Goal: Information Seeking & Learning: Learn about a topic

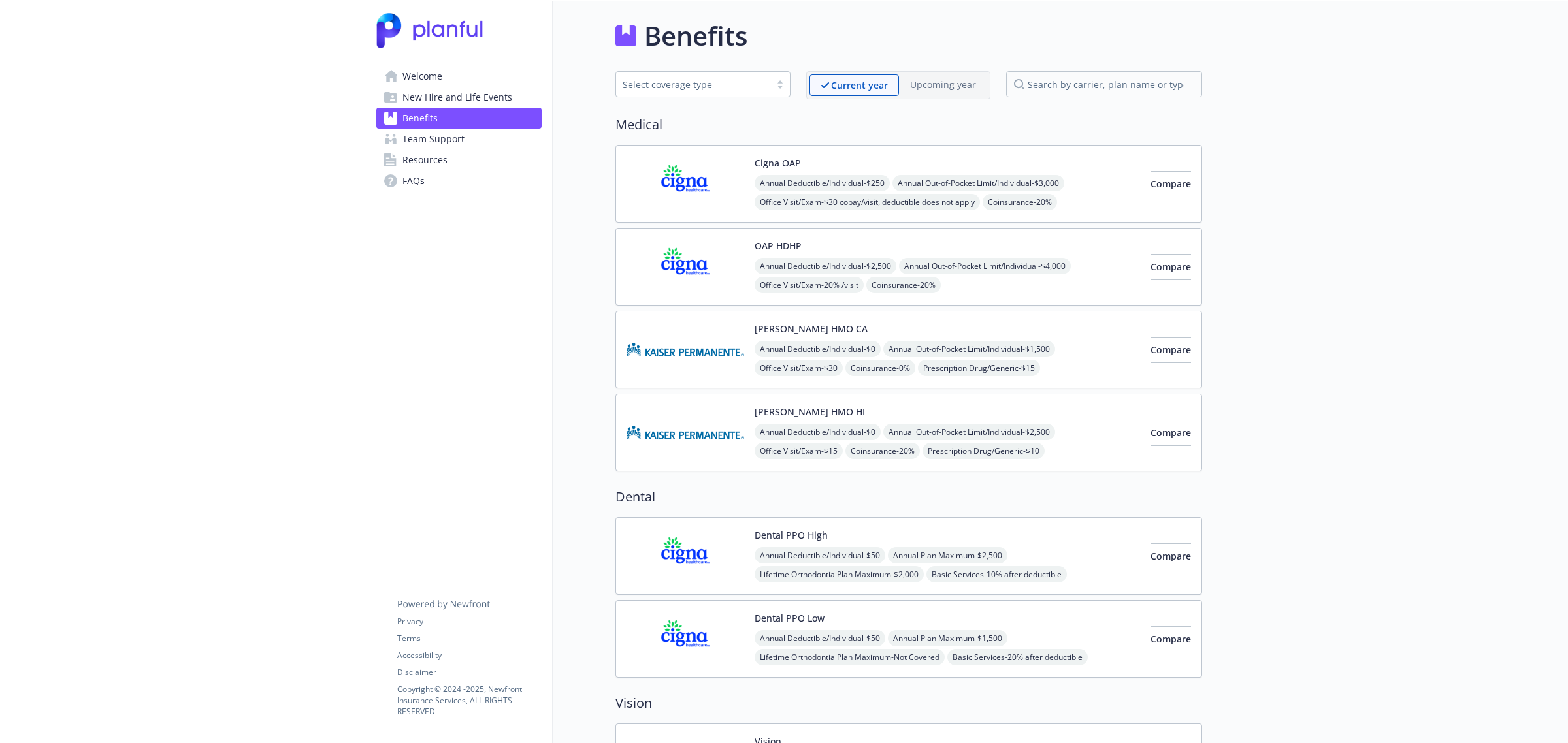
click at [672, 185] on img at bounding box center [684, 183] width 117 height 56
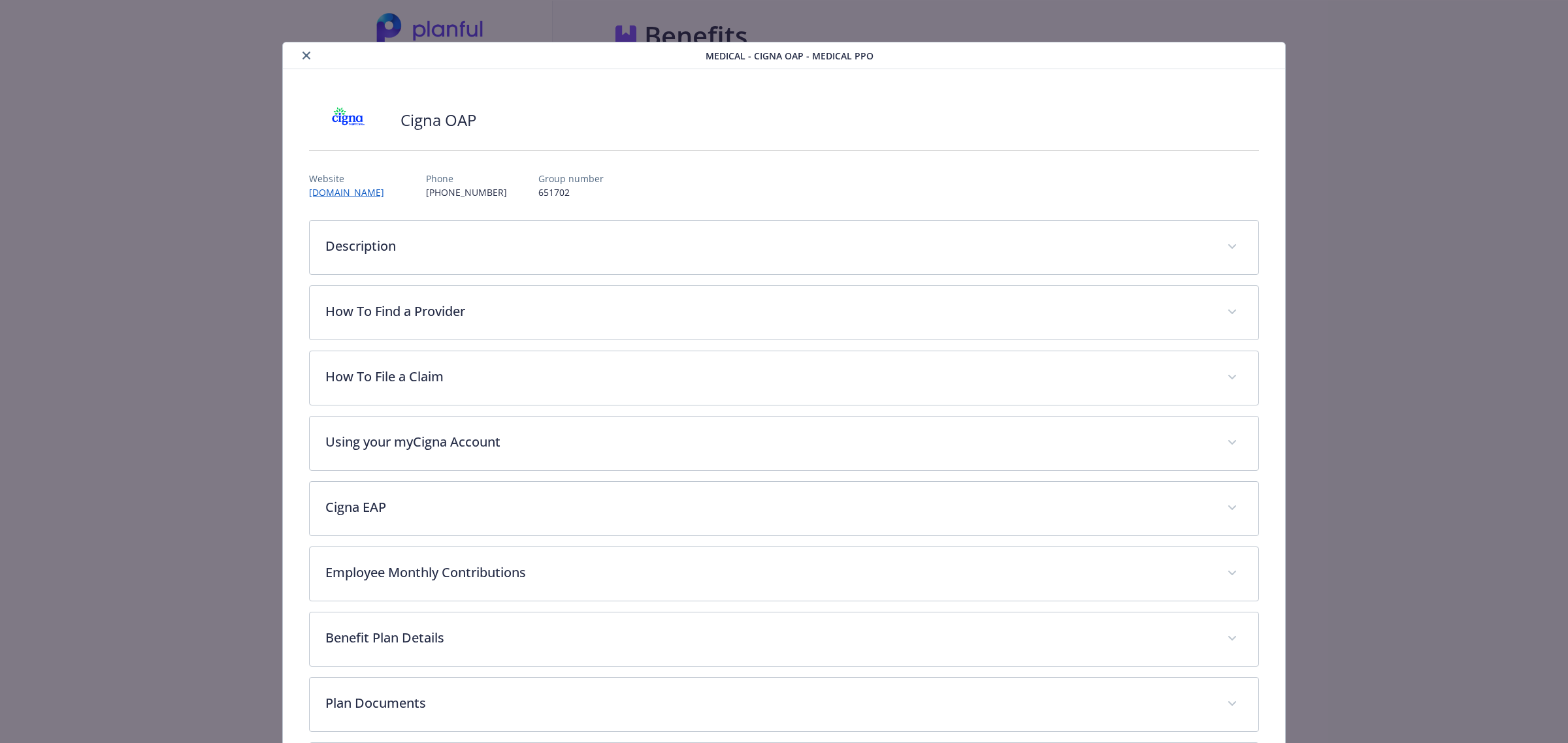
scroll to position [39, 0]
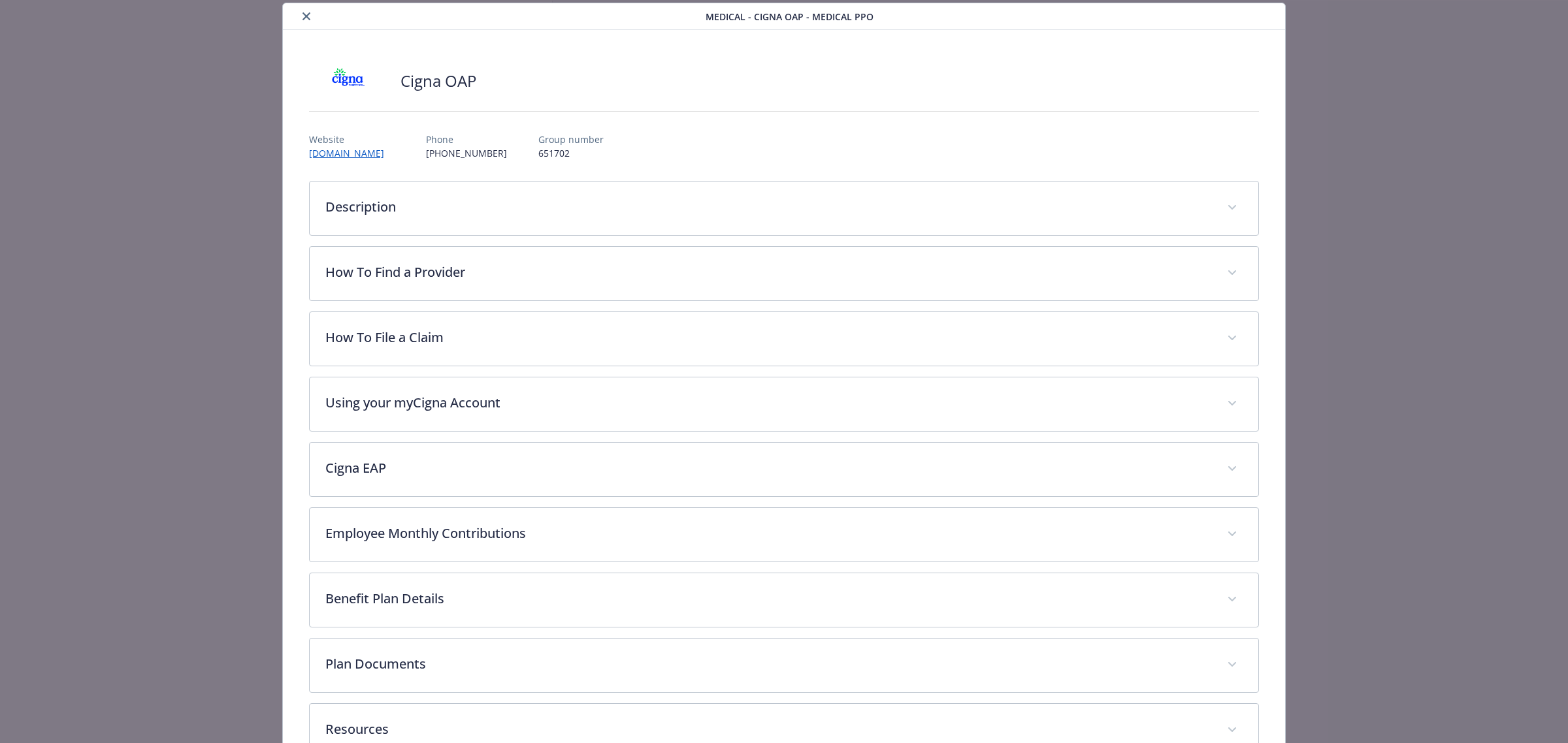
click at [307, 14] on icon "close" at bounding box center [307, 17] width 8 height 8
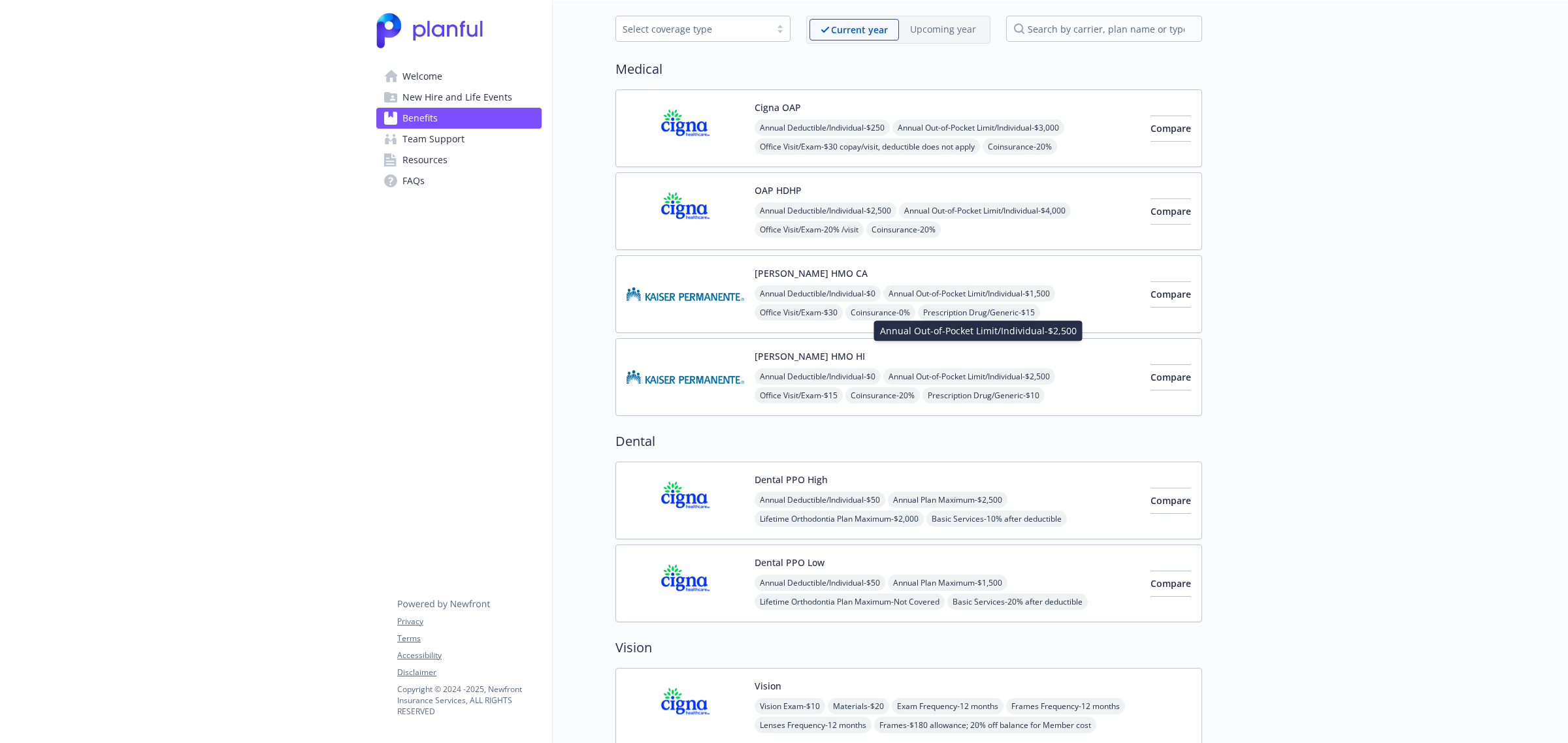
scroll to position [82, 0]
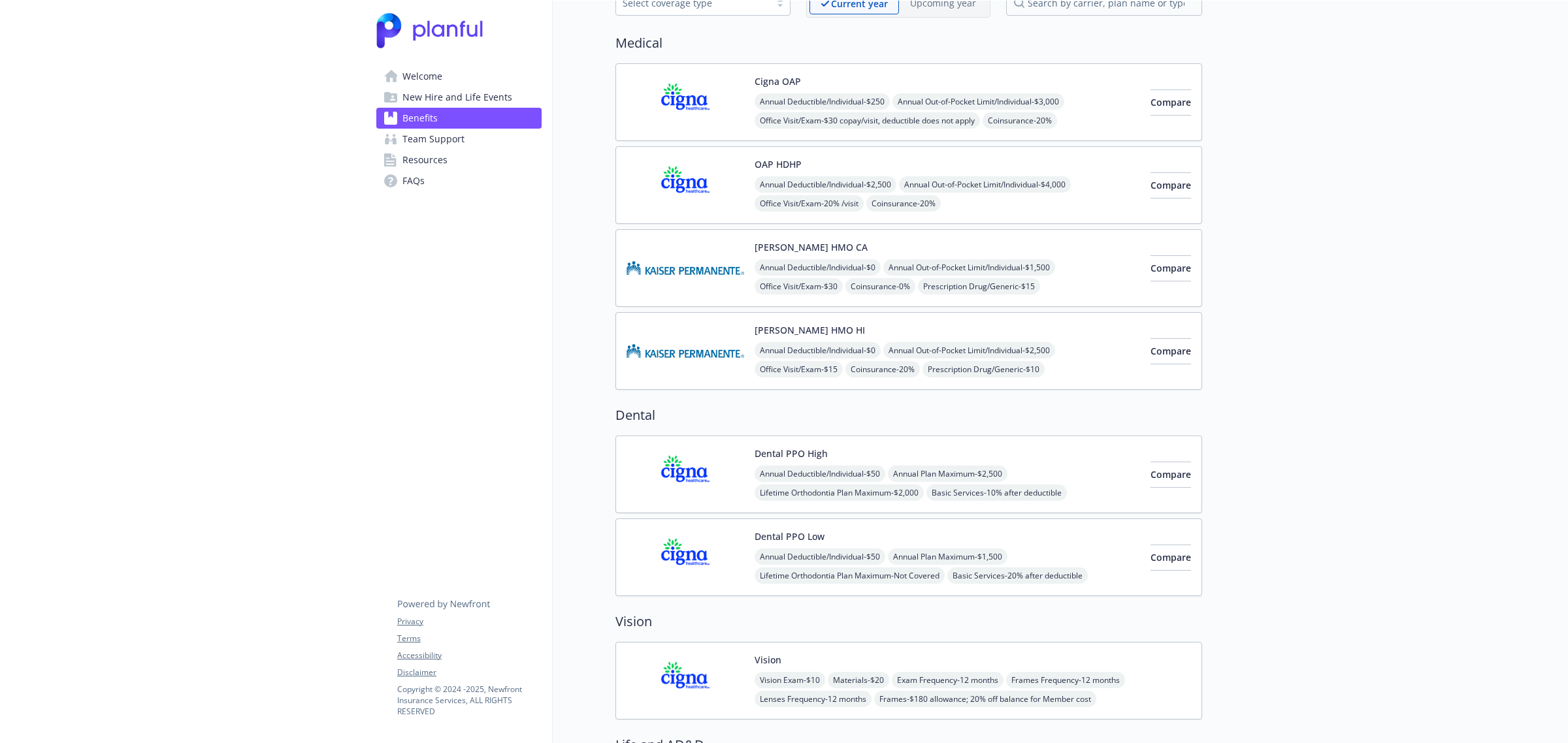
click at [454, 93] on span "New Hire and Life Events" at bounding box center [458, 97] width 110 height 21
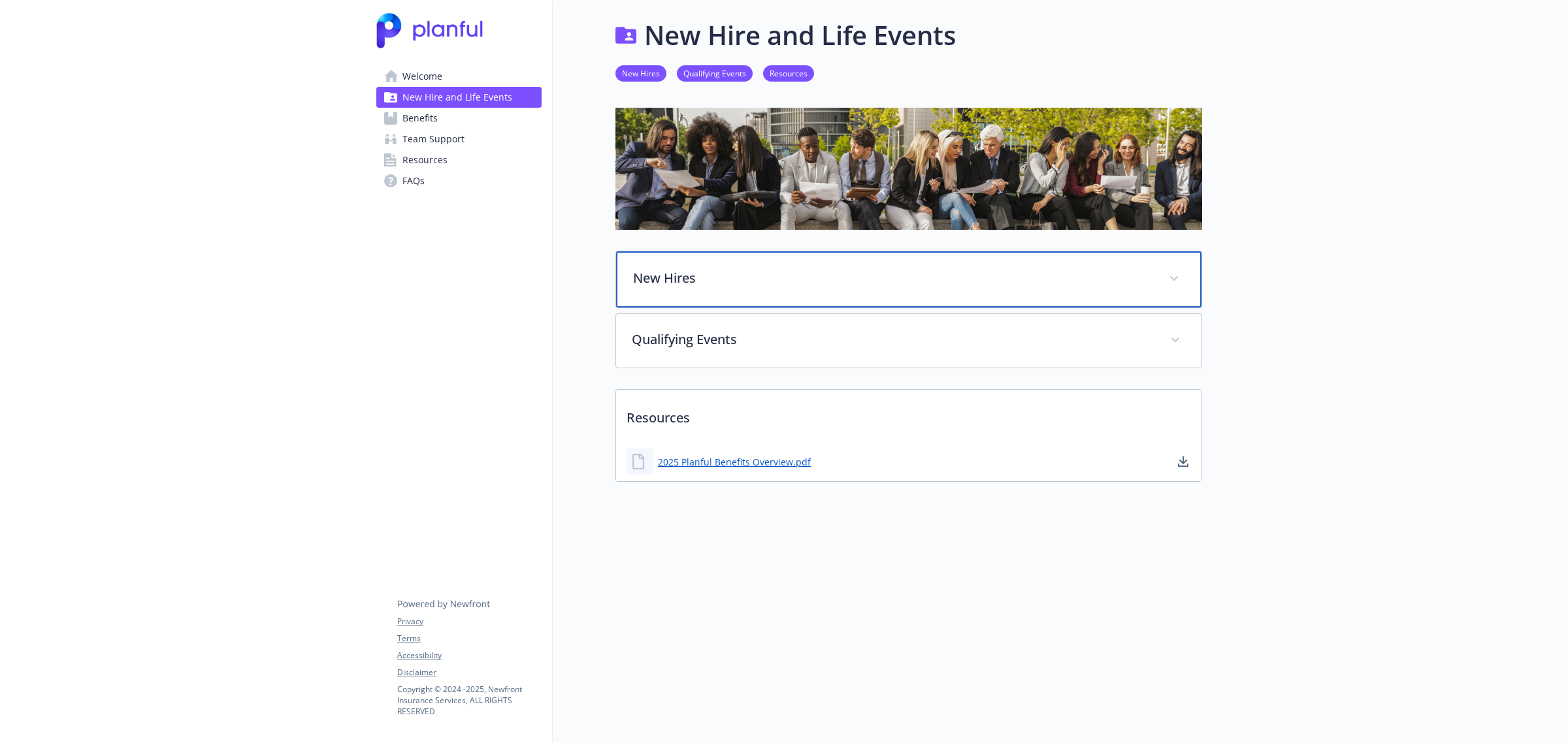
click at [784, 281] on div "New Hires" at bounding box center [909, 279] width 585 height 56
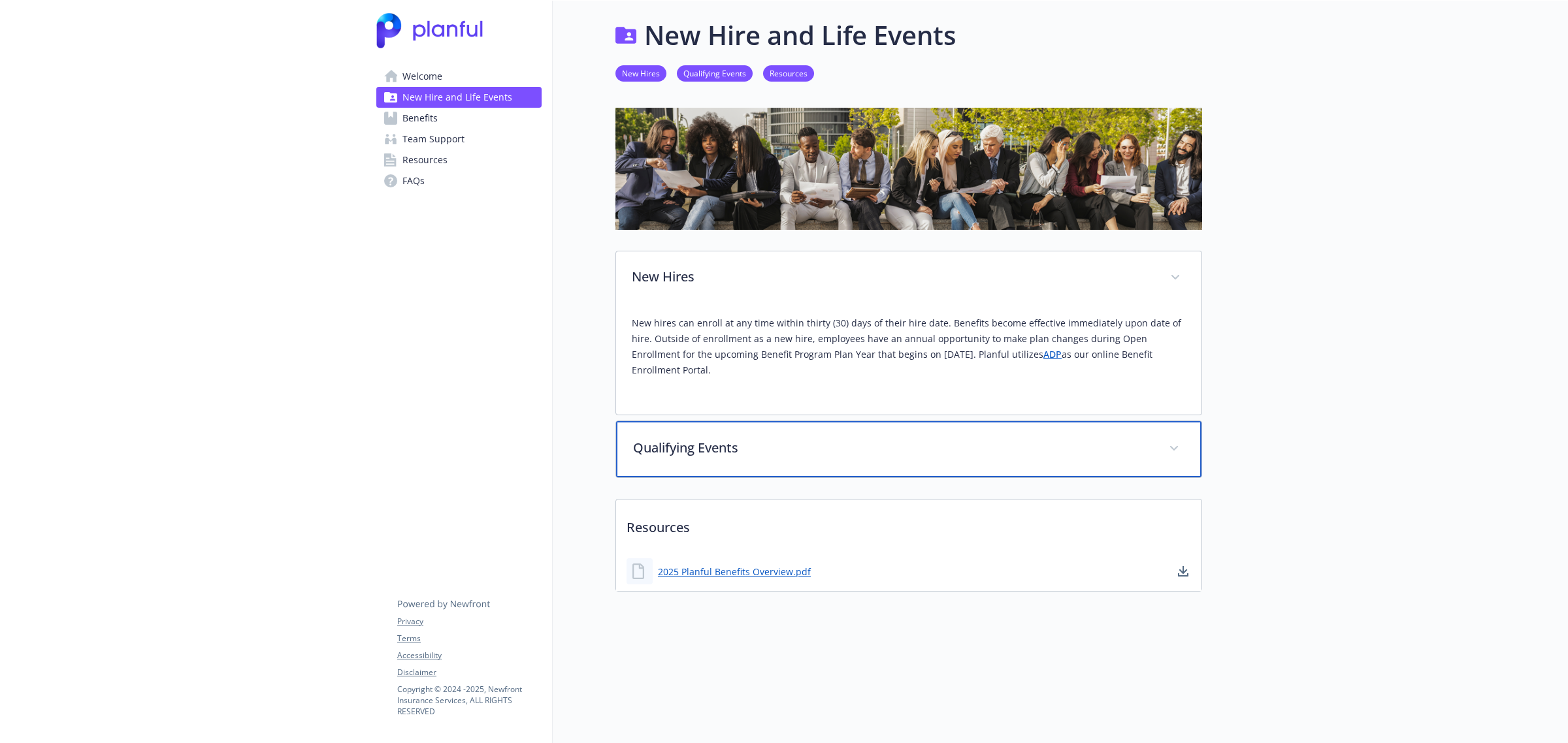
click at [707, 438] on p "Qualifying Events" at bounding box center [893, 447] width 520 height 20
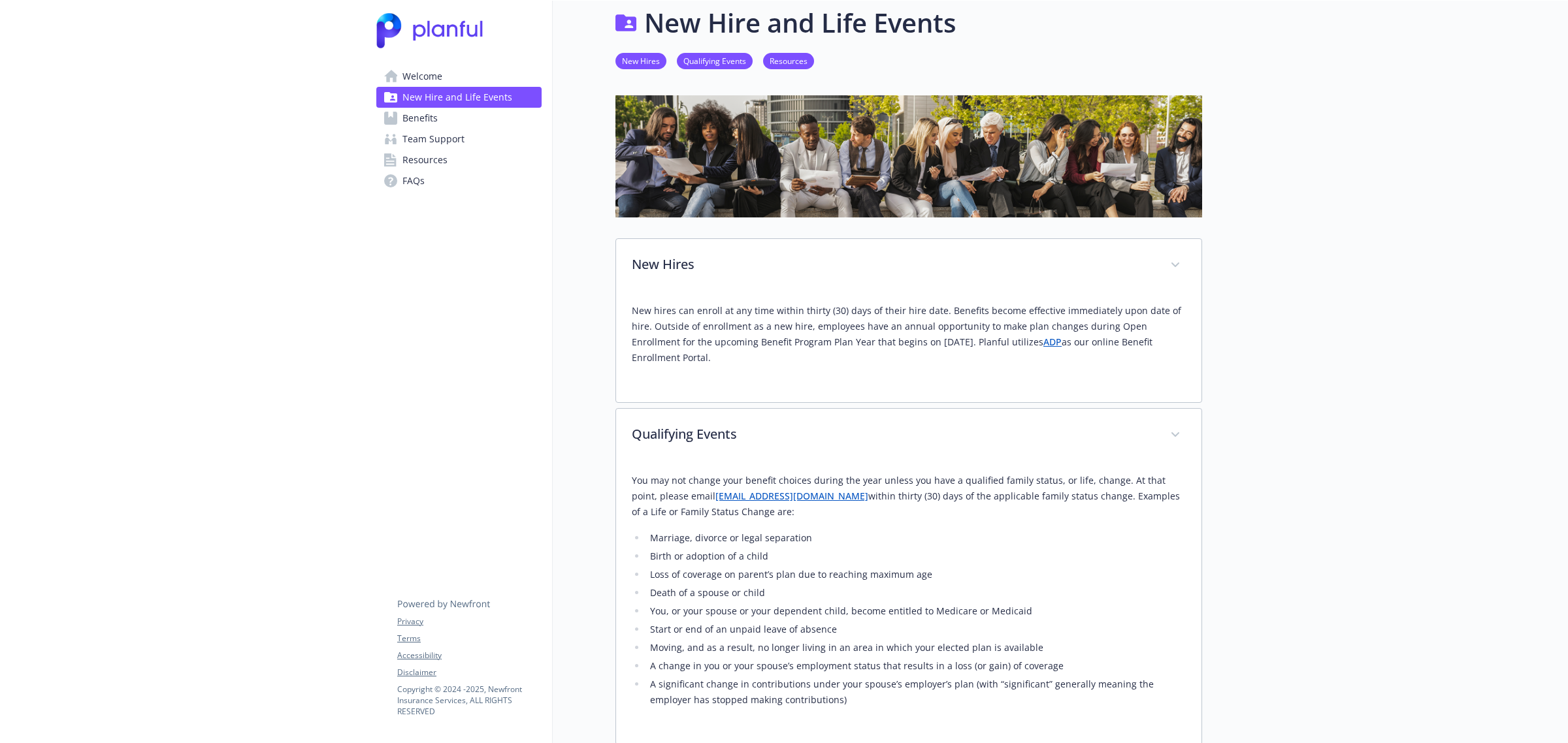
click at [475, 79] on link "Welcome" at bounding box center [459, 76] width 165 height 21
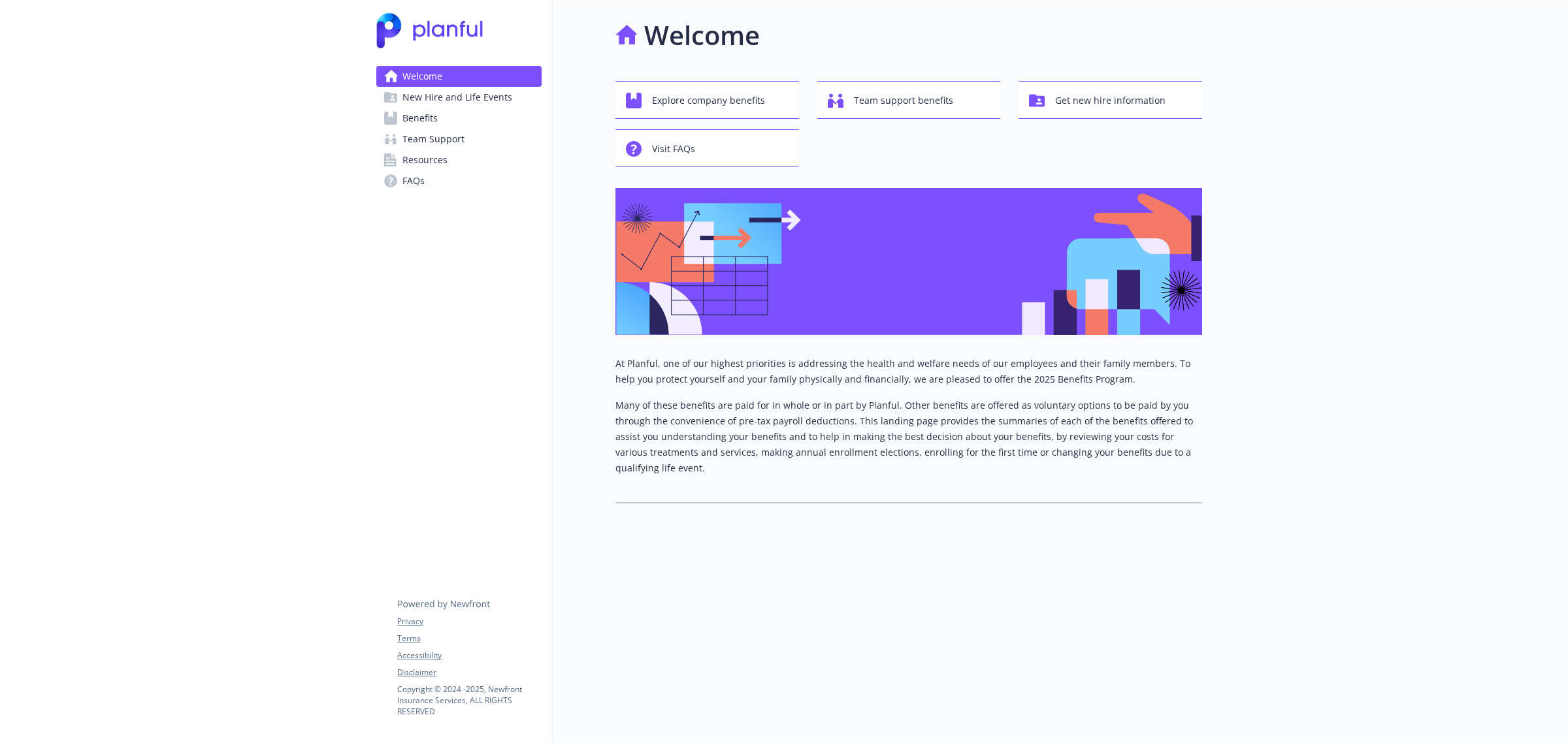
click at [487, 98] on span "New Hire and Life Events" at bounding box center [458, 97] width 110 height 21
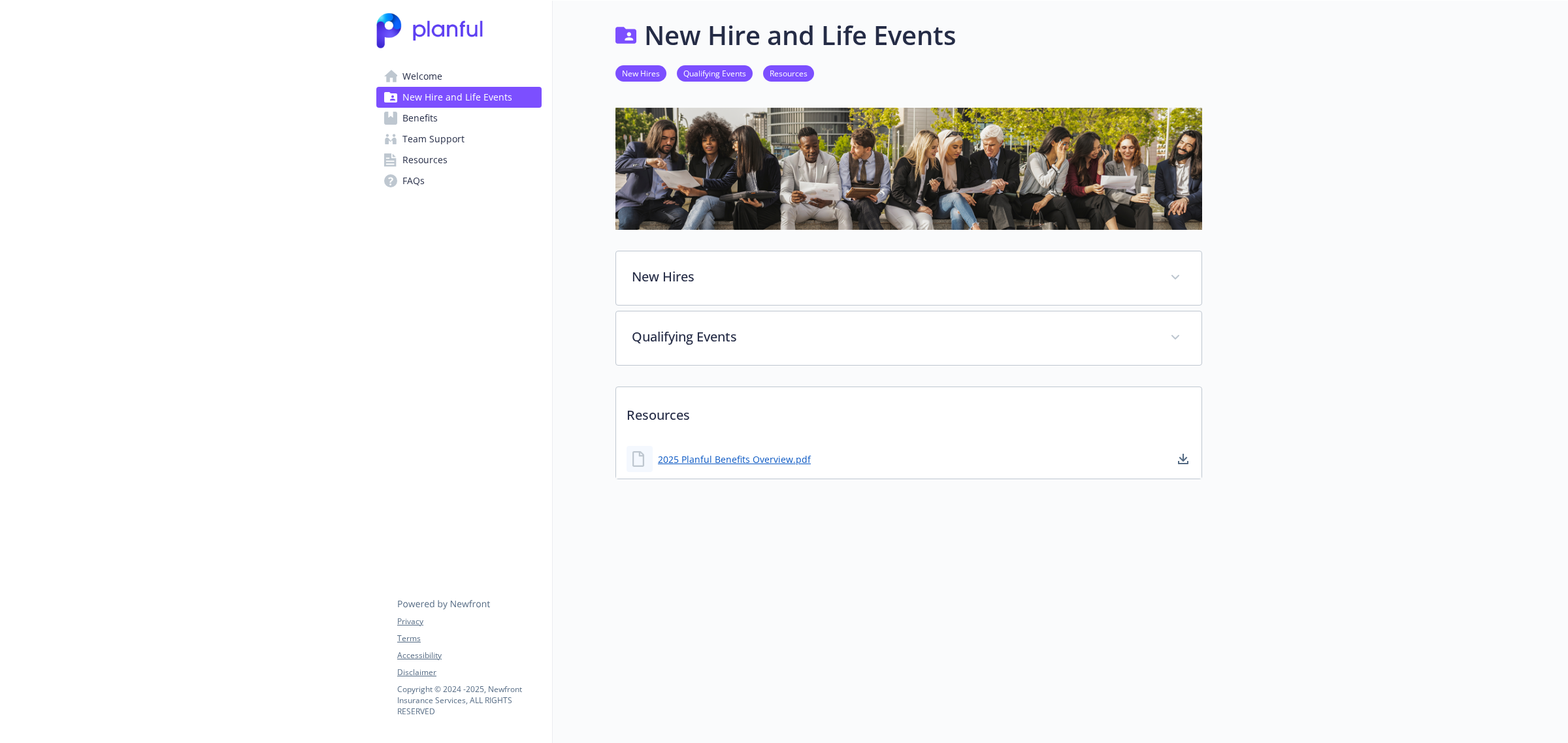
click at [758, 446] on div "2025 Planful Benefits Overview.pdf" at bounding box center [718, 458] width 184 height 26
click at [750, 451] on link "2025 Planful Benefits Overview.pdf" at bounding box center [736, 459] width 156 height 17
click at [412, 134] on span "Team Support" at bounding box center [434, 139] width 62 height 21
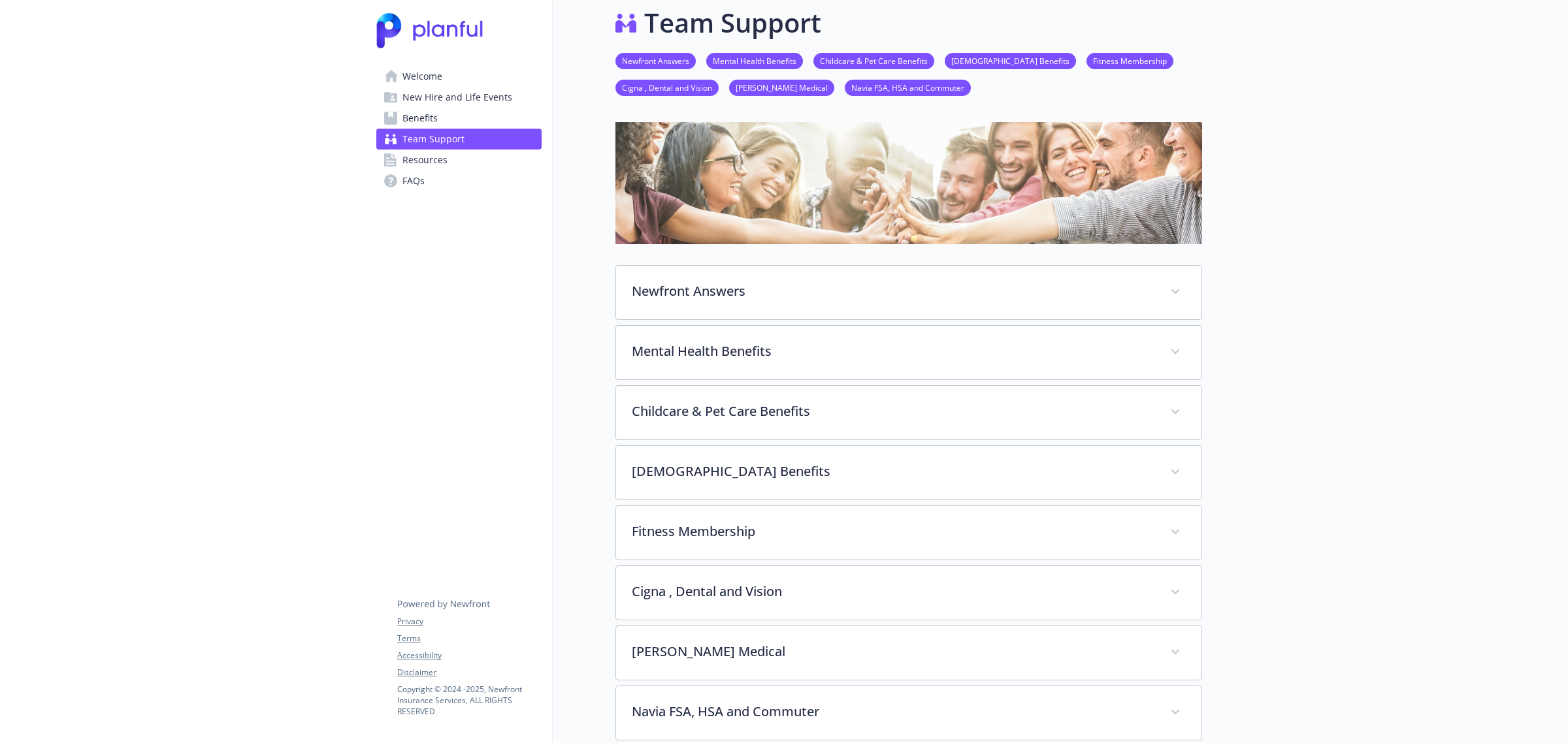
click at [430, 122] on span "Benefits" at bounding box center [420, 118] width 35 height 21
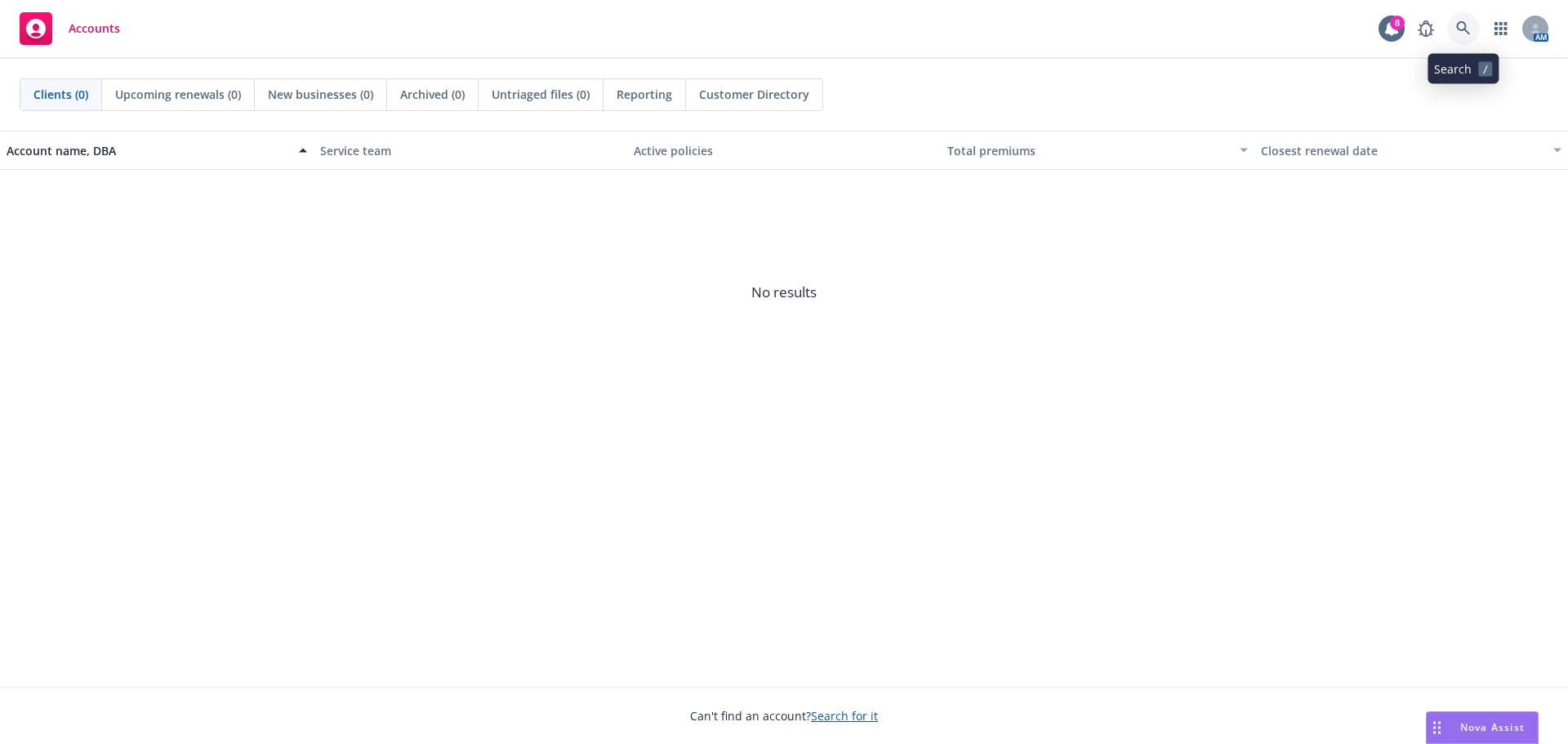
click at [1466, 22] on icon at bounding box center [1463, 29] width 15 height 15
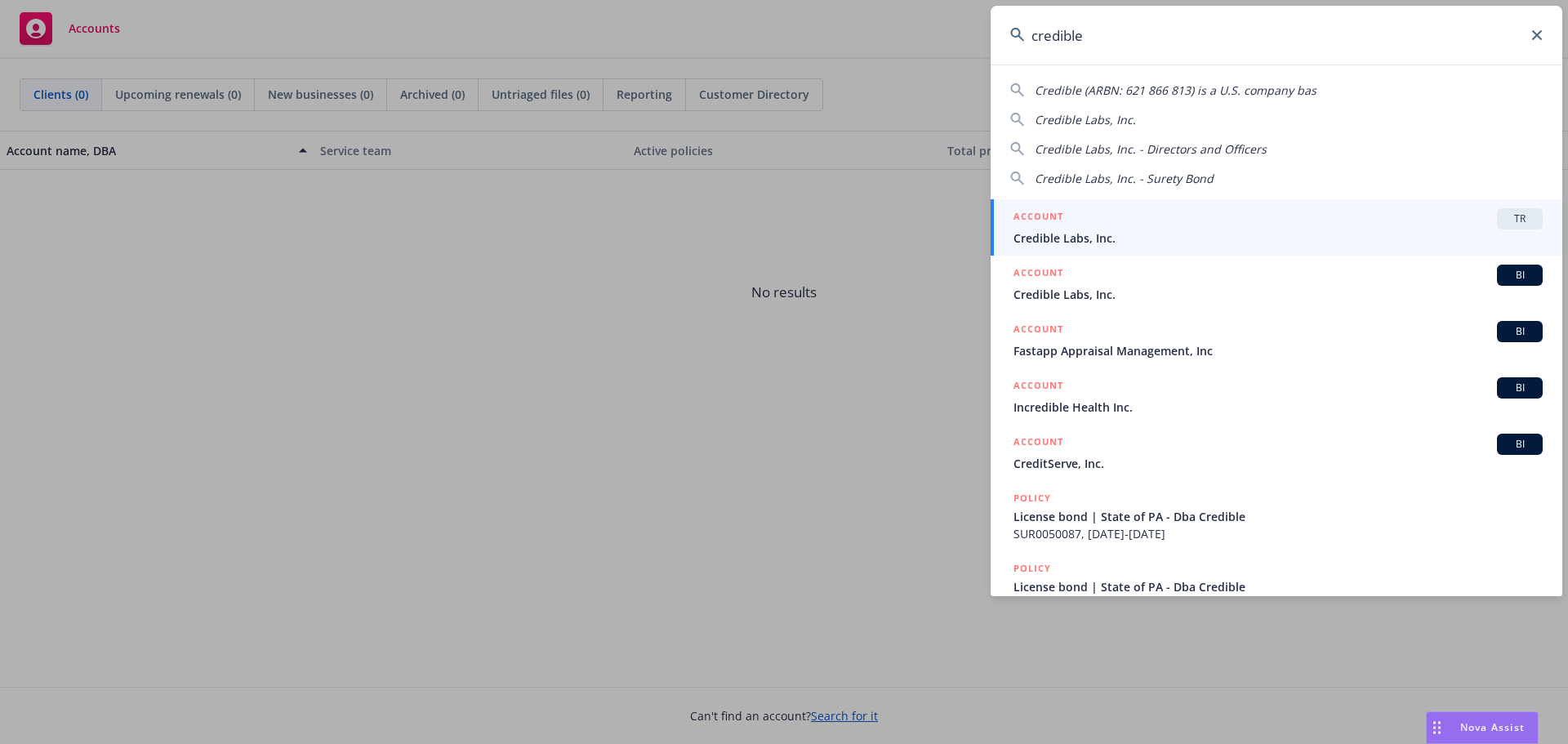
type input "credible"
click at [1159, 236] on span "Credible Labs, Inc." at bounding box center [1278, 237] width 529 height 17
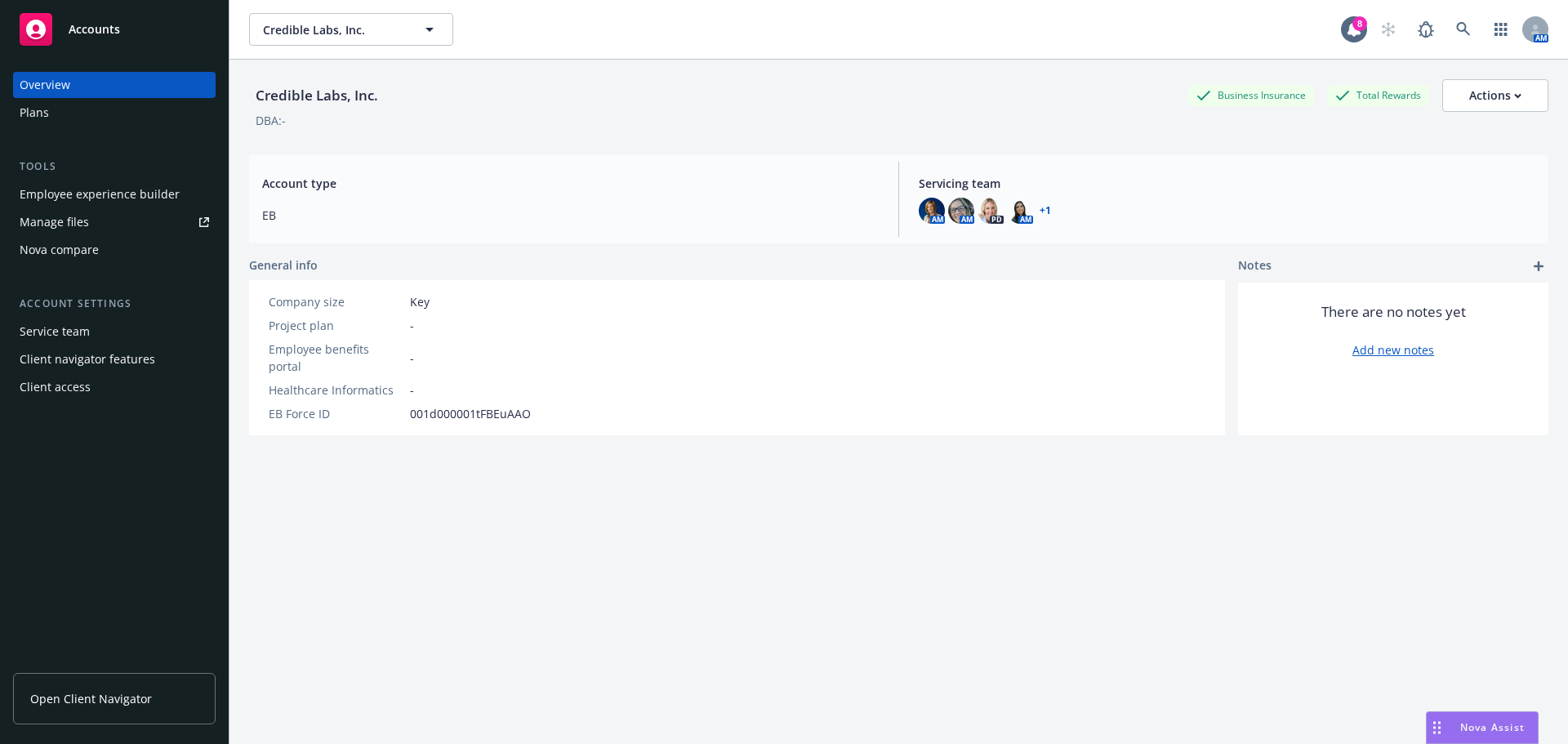
click at [101, 189] on div "Employee experience builder" at bounding box center [99, 194] width 160 height 27
click at [501, 585] on div "Credible Labs, Inc. Business Insurance Total Rewards Actions DBA: - Account typ…" at bounding box center [898, 422] width 1299 height 724
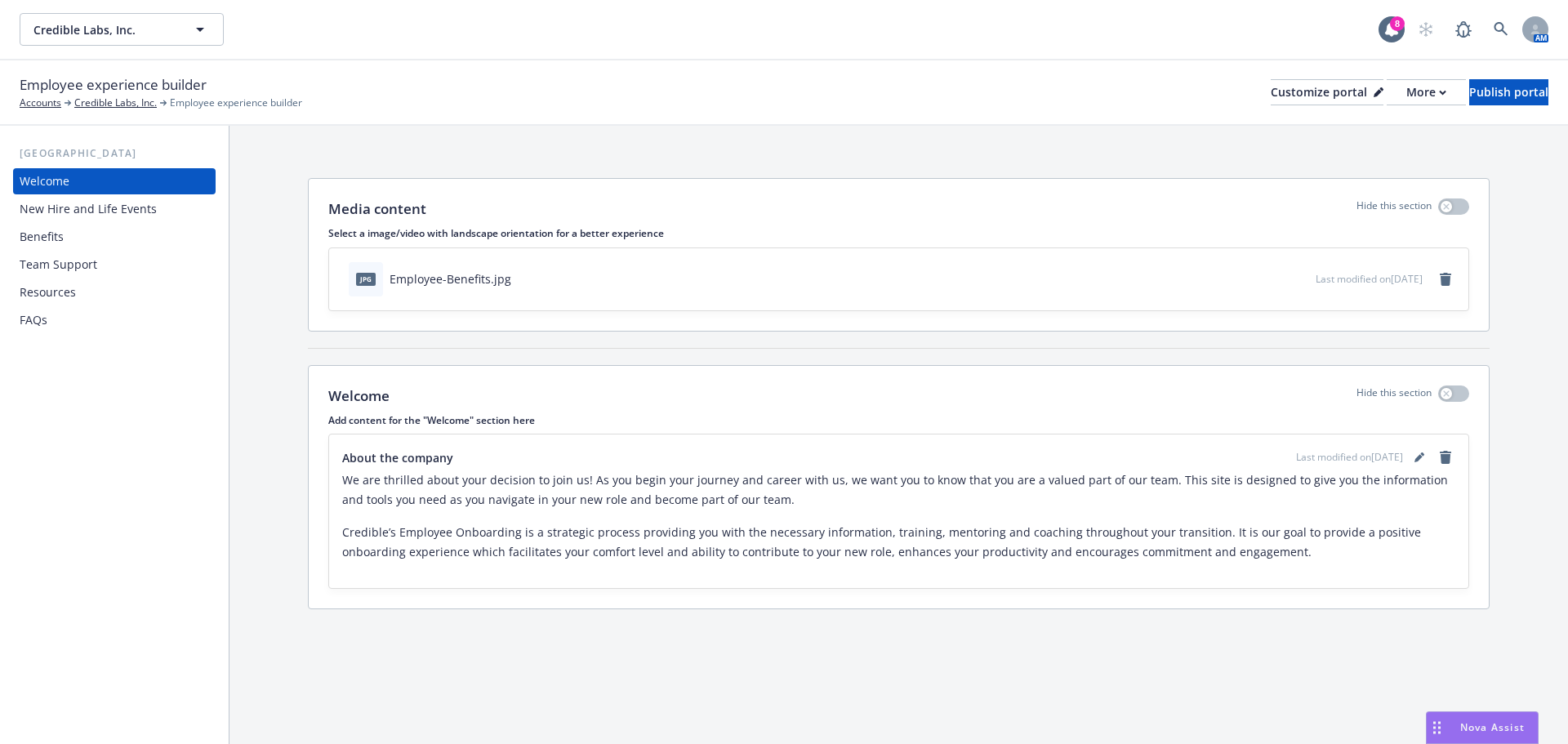
click at [101, 233] on div "Benefits" at bounding box center [114, 237] width 190 height 27
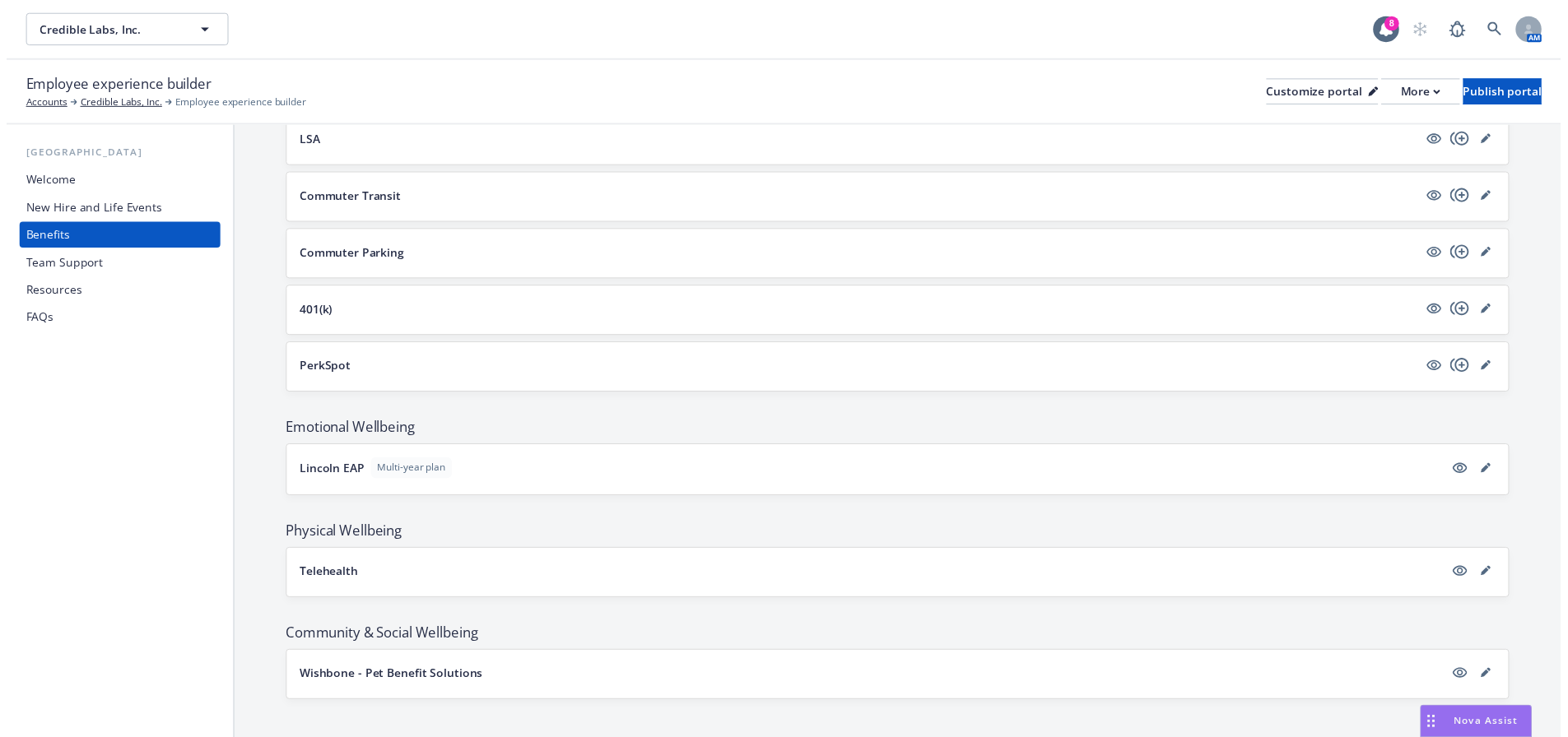
scroll to position [1265, 0]
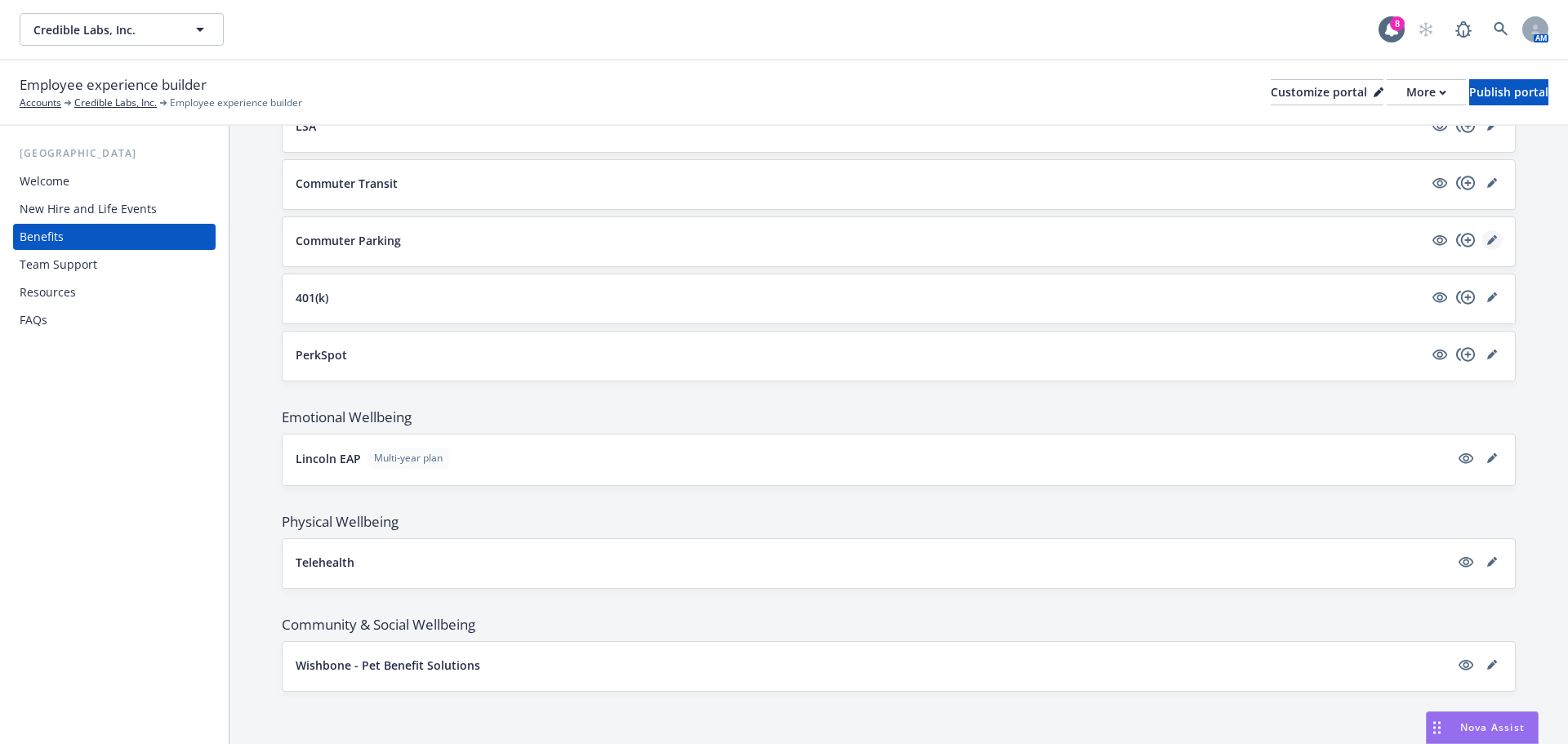
click at [1492, 236] on icon "editPencil" at bounding box center [1494, 237] width 4 height 4
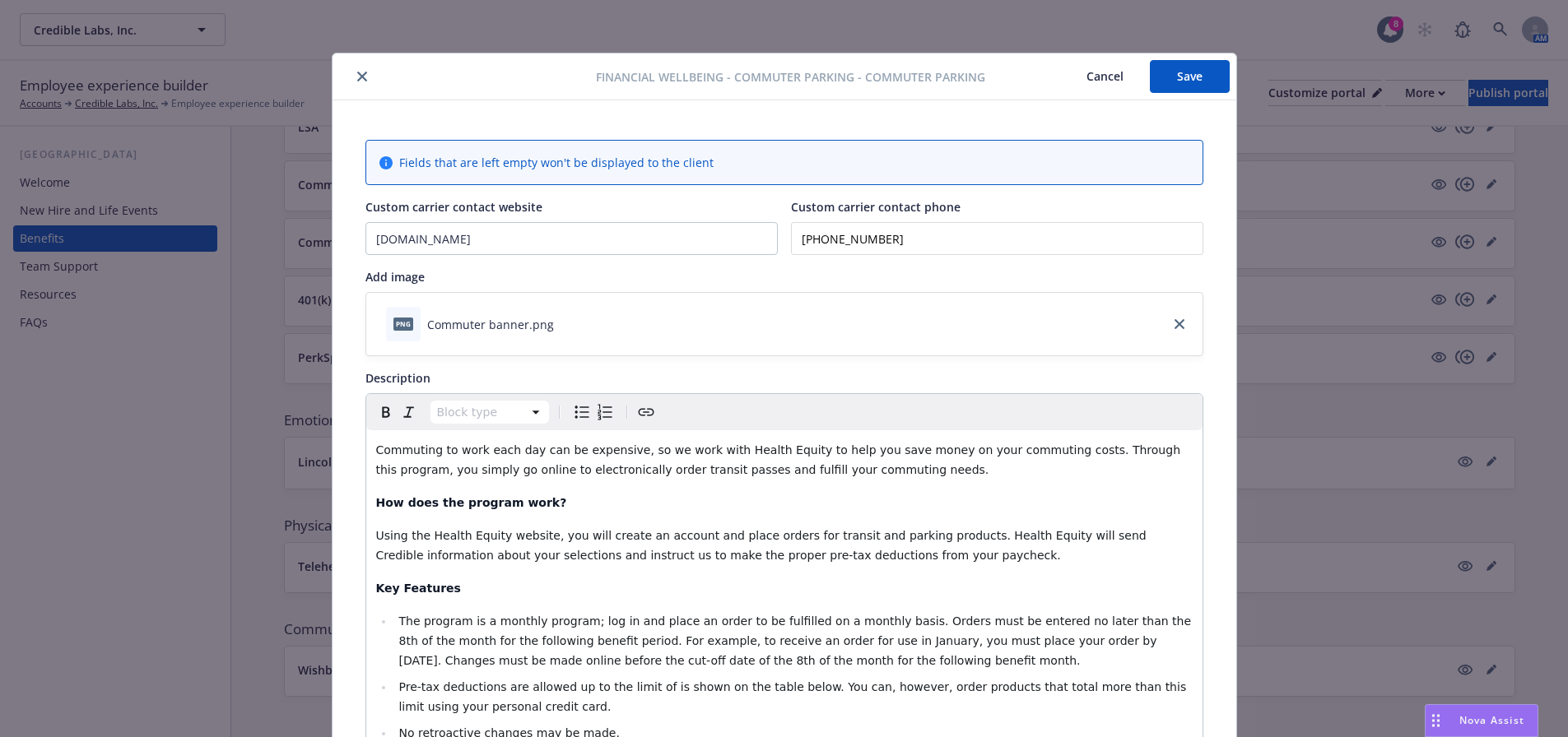
click at [357, 77] on icon "close" at bounding box center [362, 76] width 10 height 10
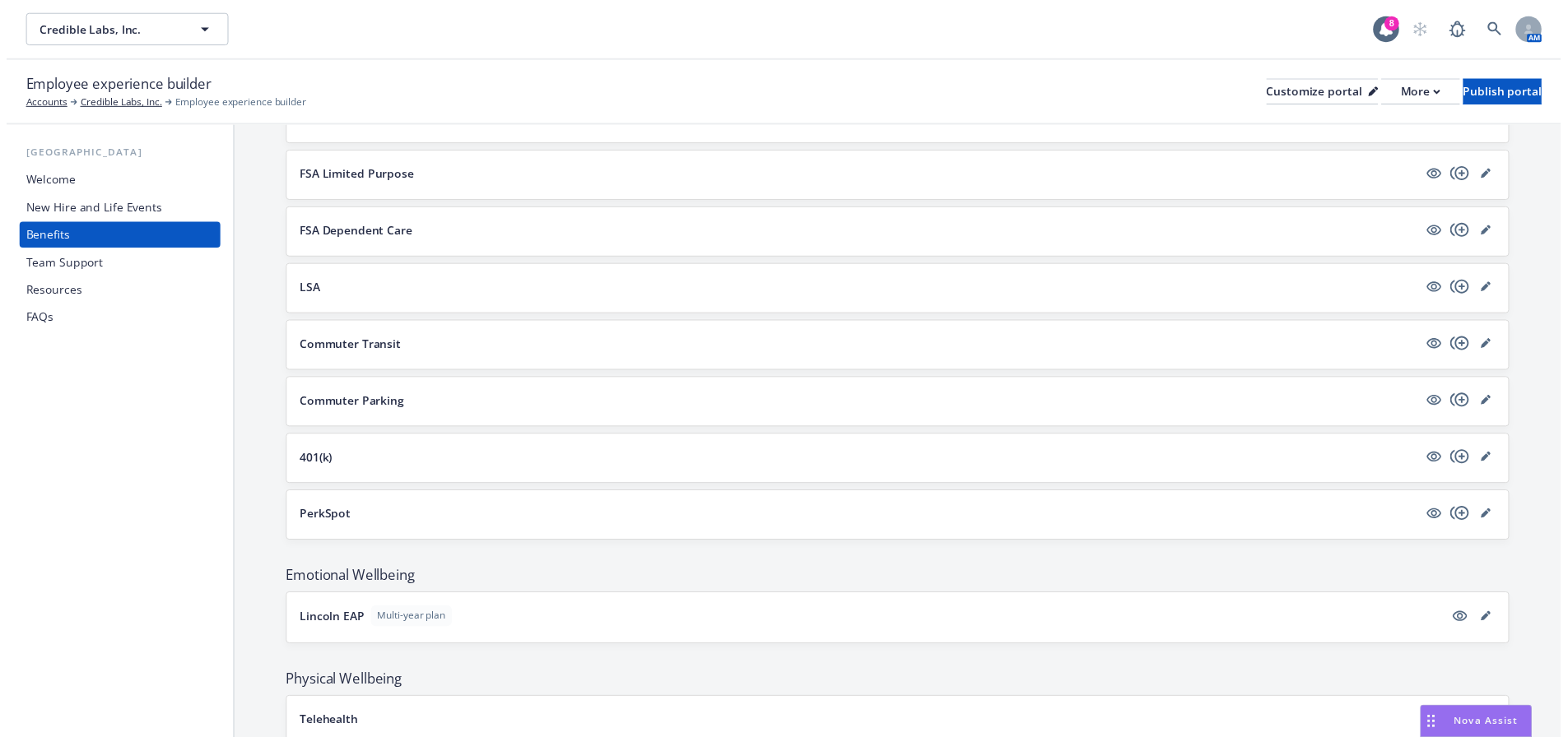
scroll to position [1018, 0]
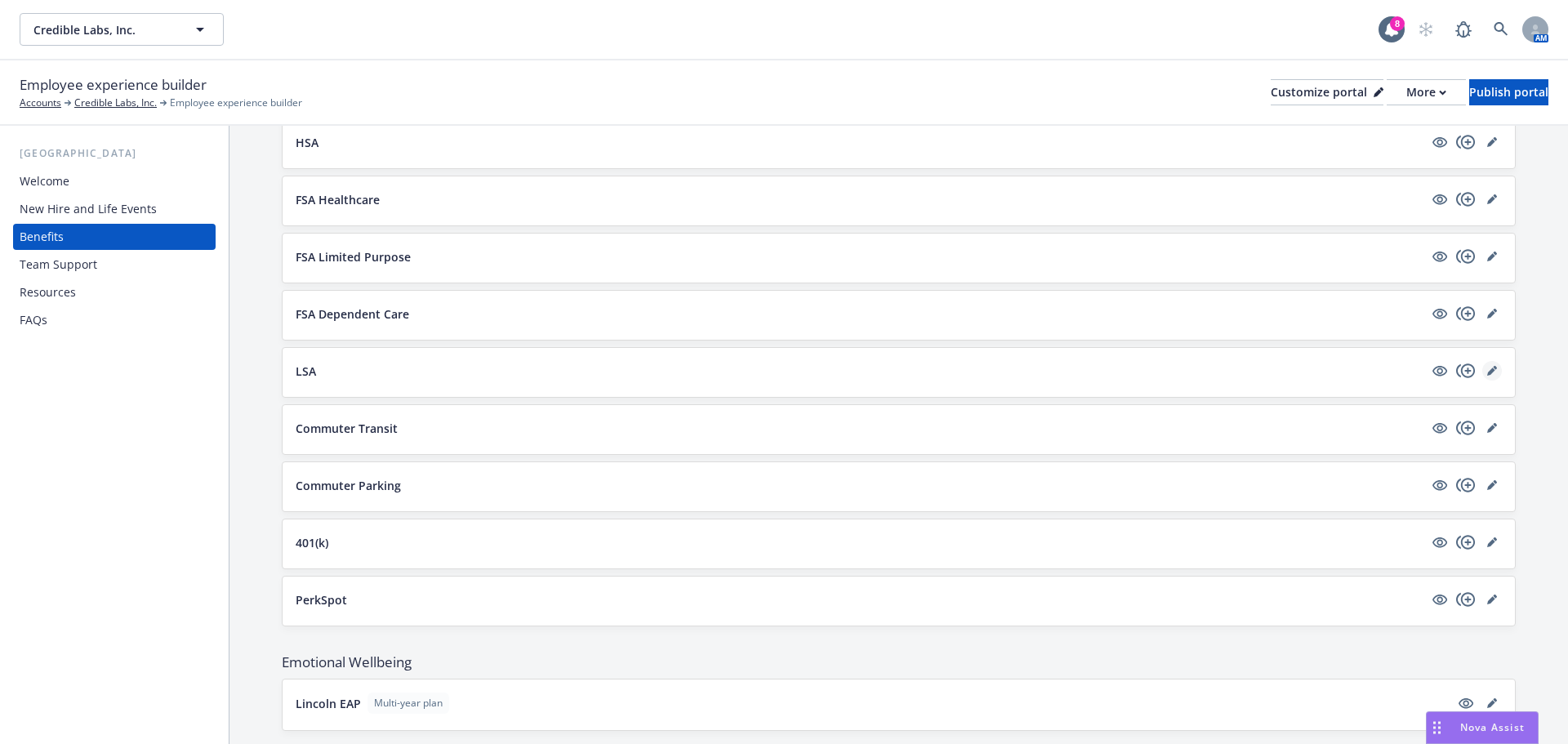
click at [1481, 370] on link "editPencil" at bounding box center [1491, 371] width 20 height 20
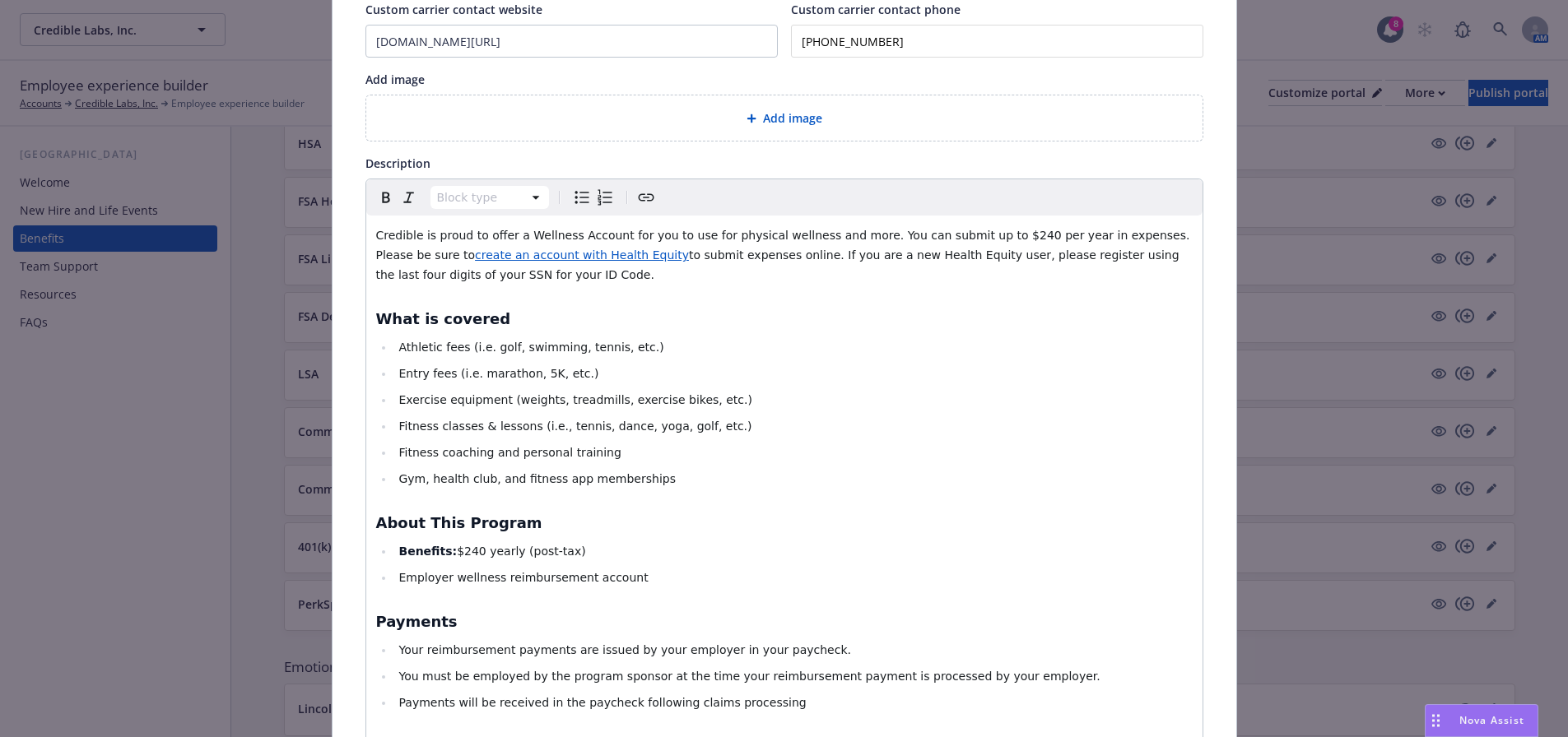
scroll to position [7, 0]
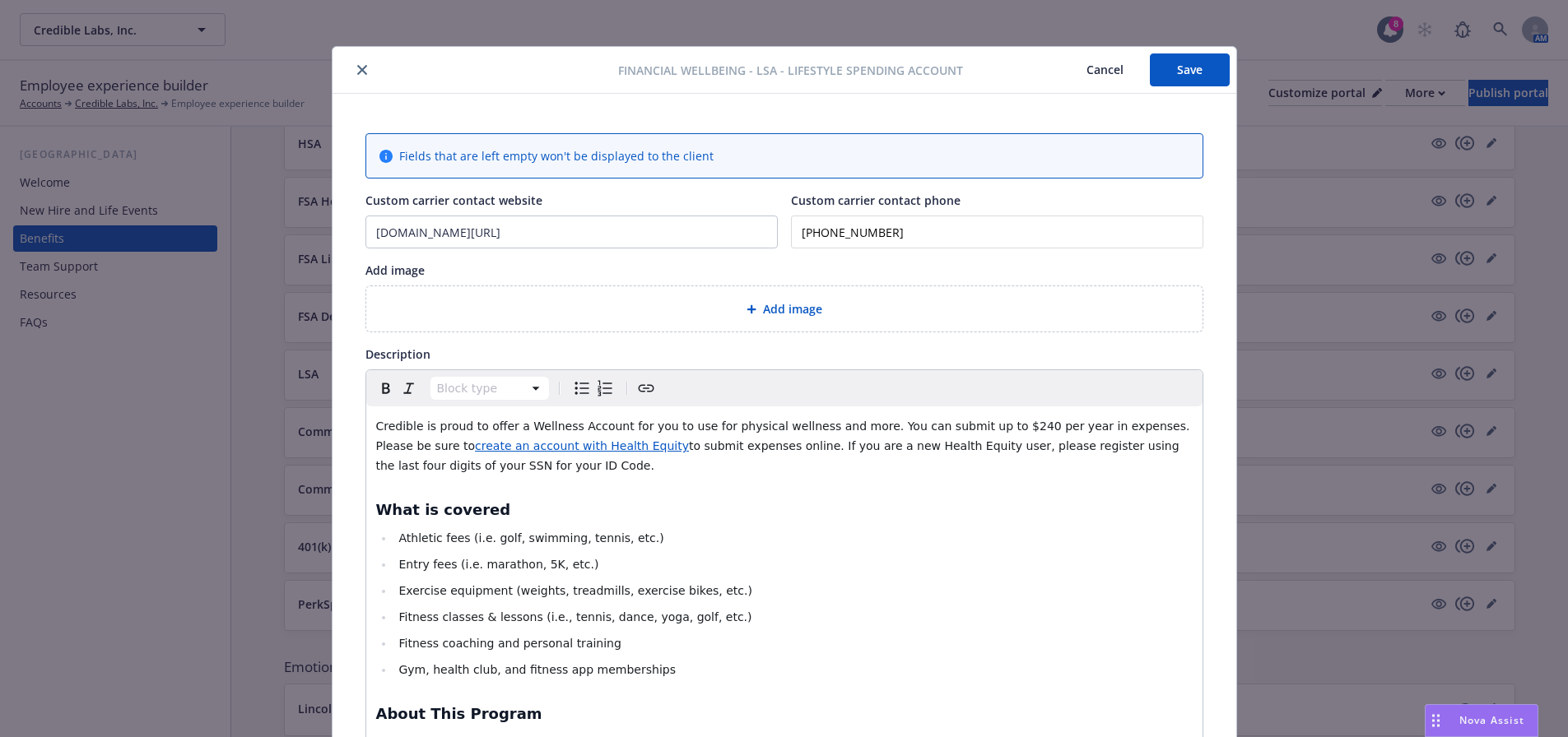
click at [358, 70] on icon "close" at bounding box center [362, 70] width 10 height 10
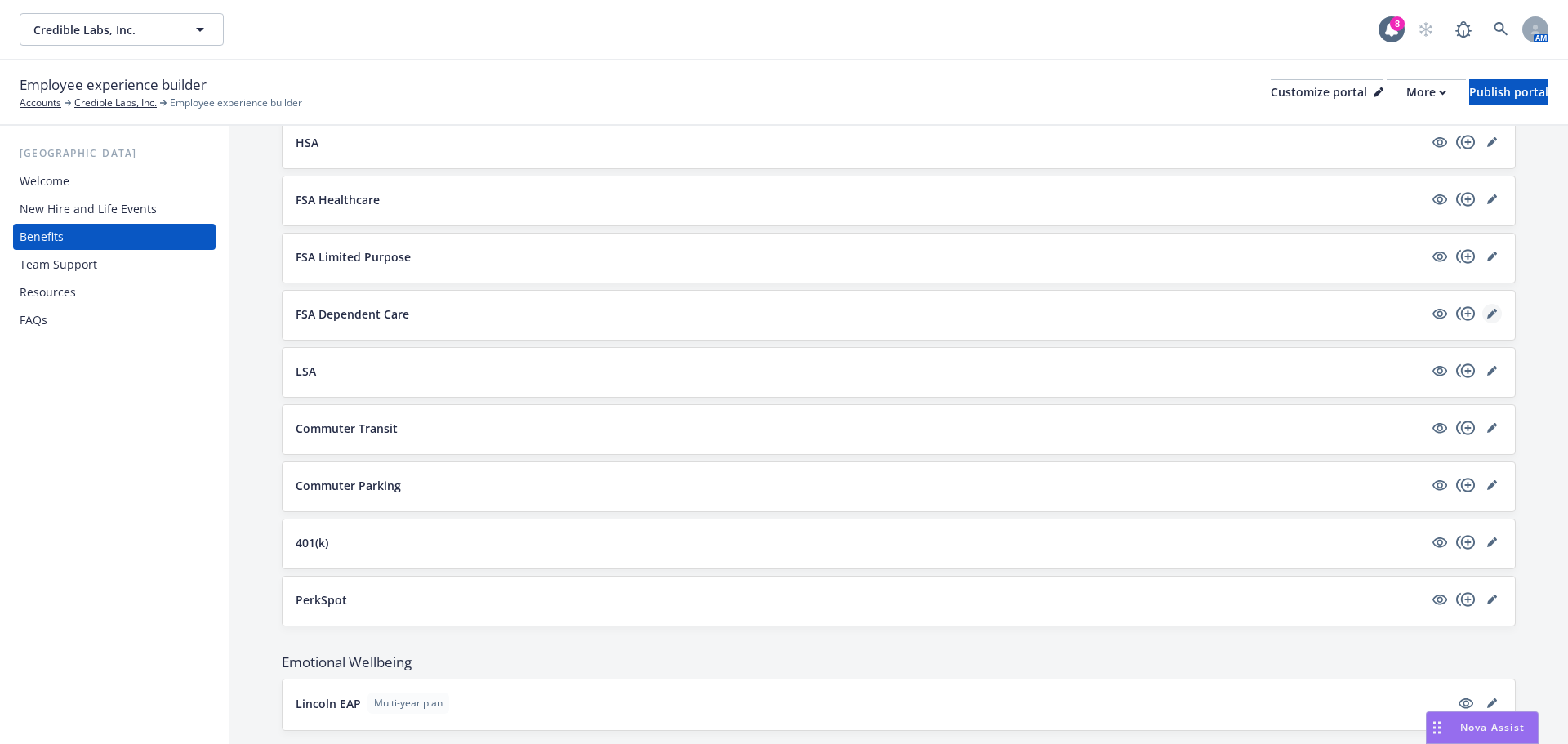
click at [1486, 310] on icon "editPencil" at bounding box center [1491, 314] width 10 height 10
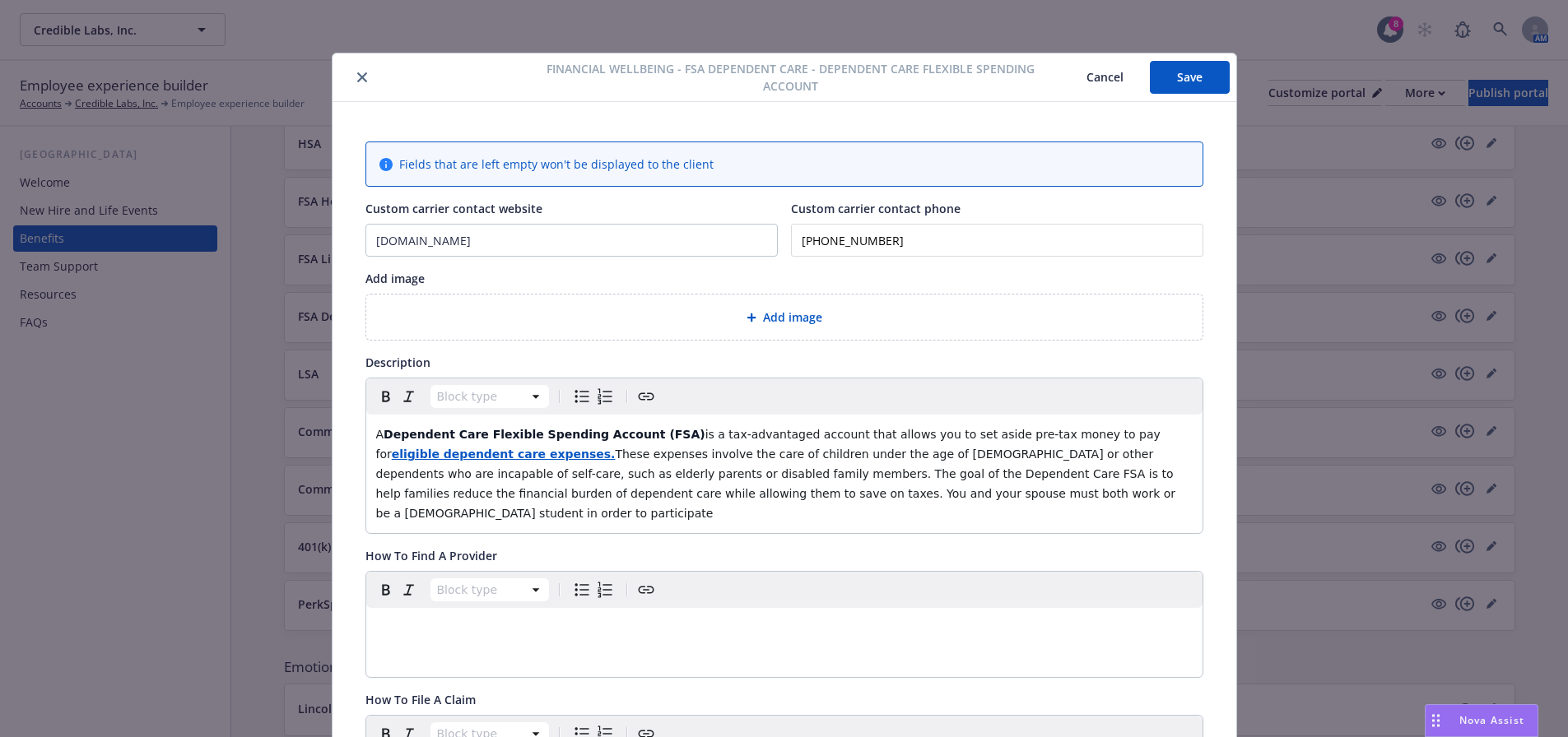
click at [357, 77] on icon "close" at bounding box center [362, 77] width 10 height 10
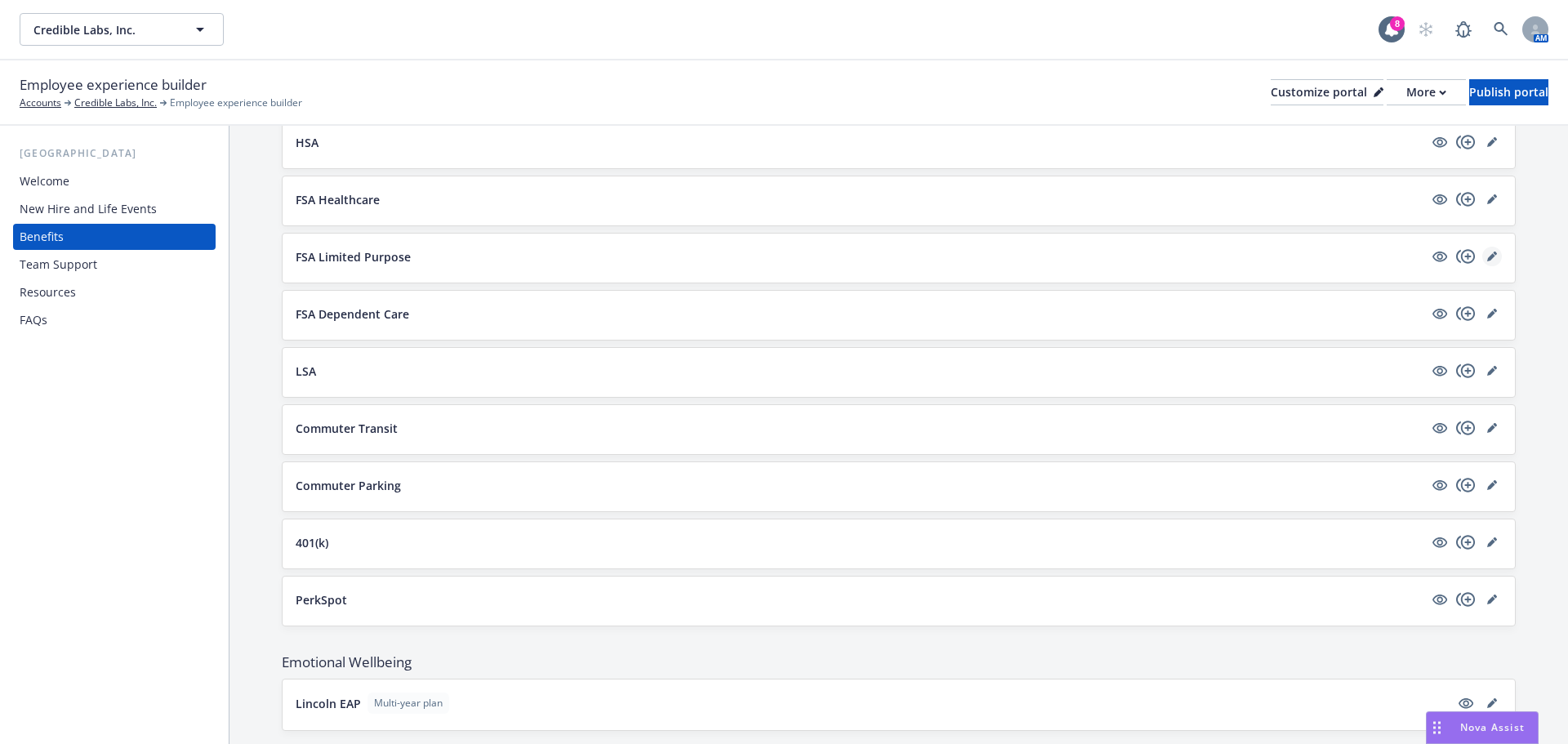
click at [1492, 253] on icon "editPencil" at bounding box center [1494, 254] width 4 height 4
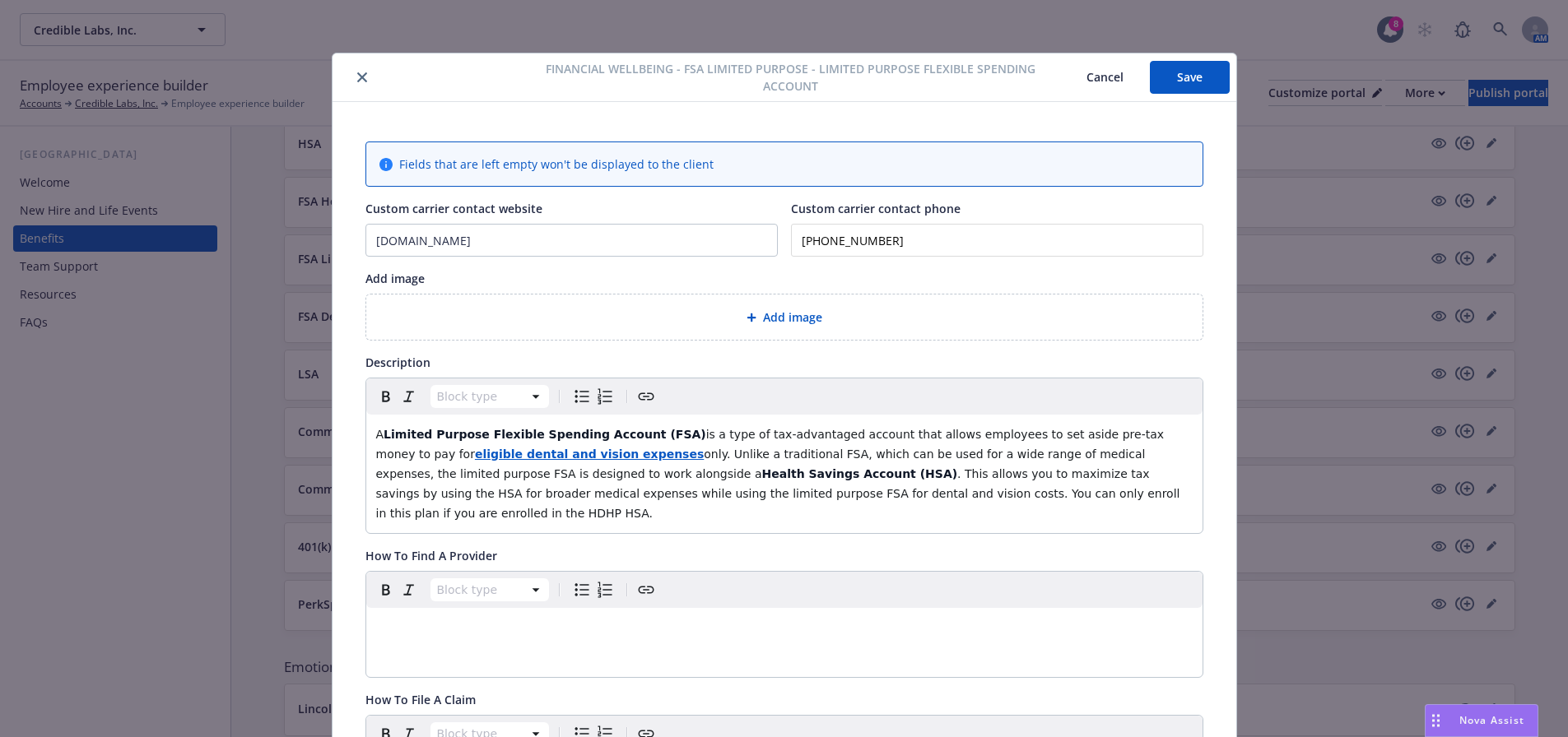
click at [357, 75] on icon "close" at bounding box center [362, 77] width 10 height 10
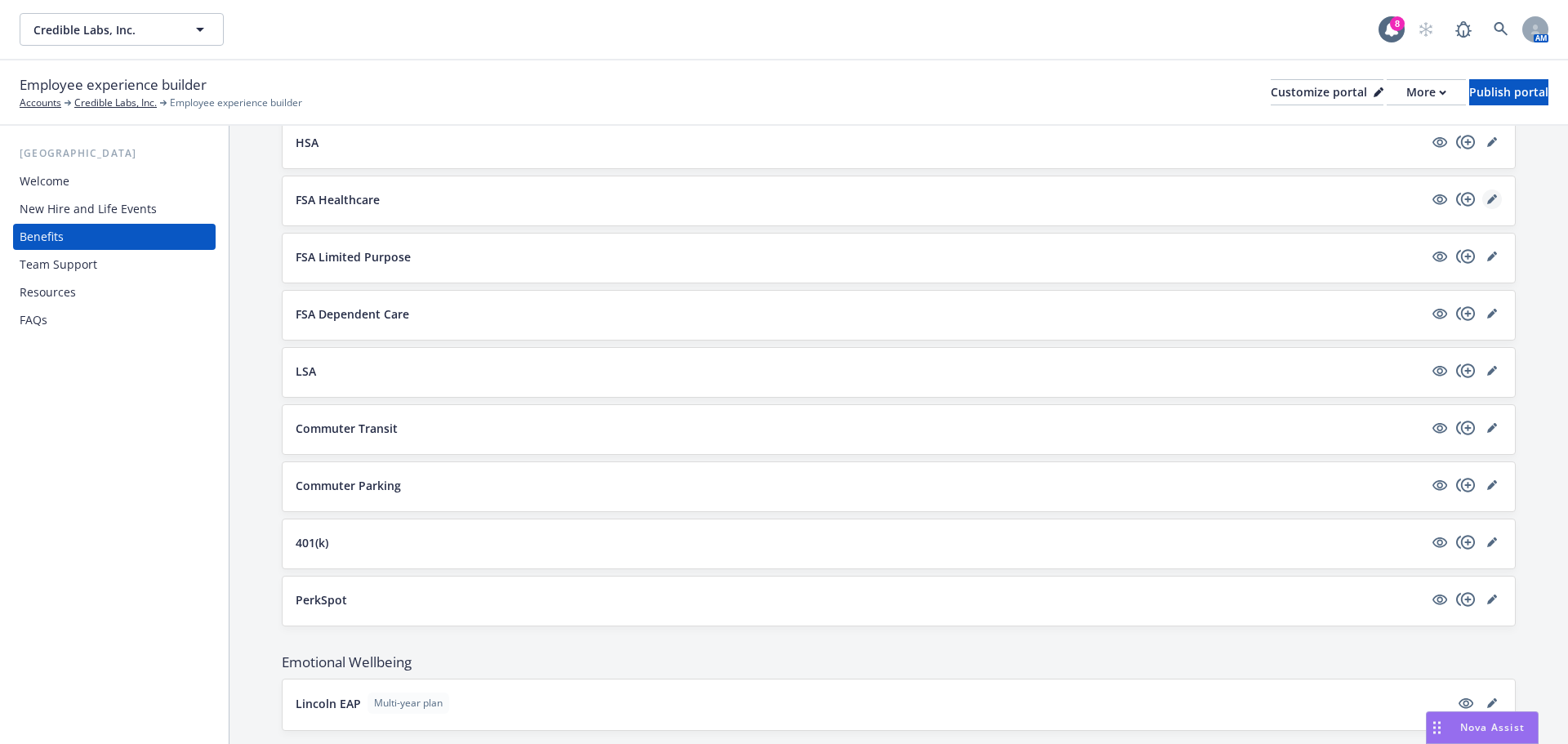
click at [1486, 200] on icon "editPencil" at bounding box center [1490, 200] width 8 height 8
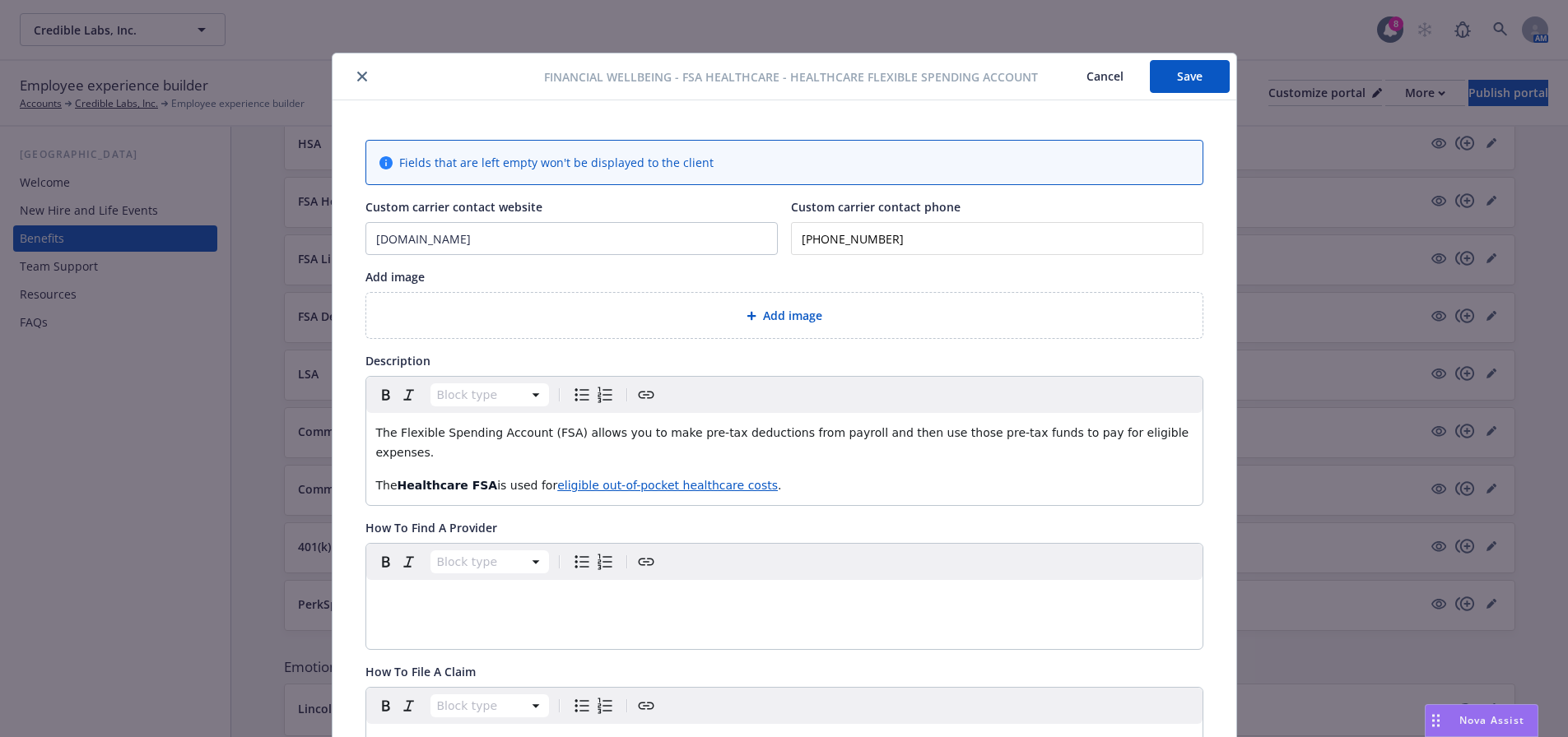
click at [357, 75] on icon "close" at bounding box center [362, 76] width 10 height 10
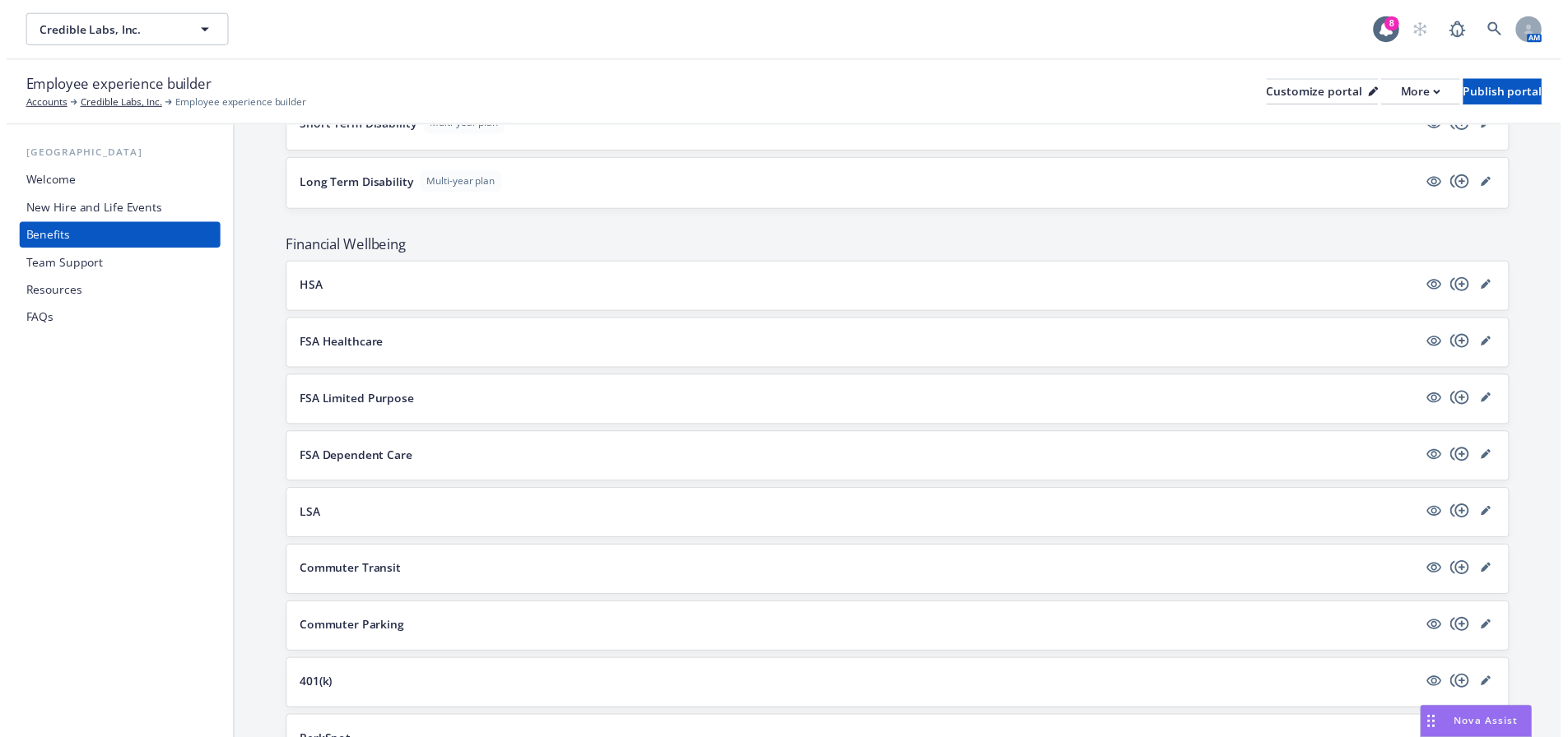
scroll to position [854, 0]
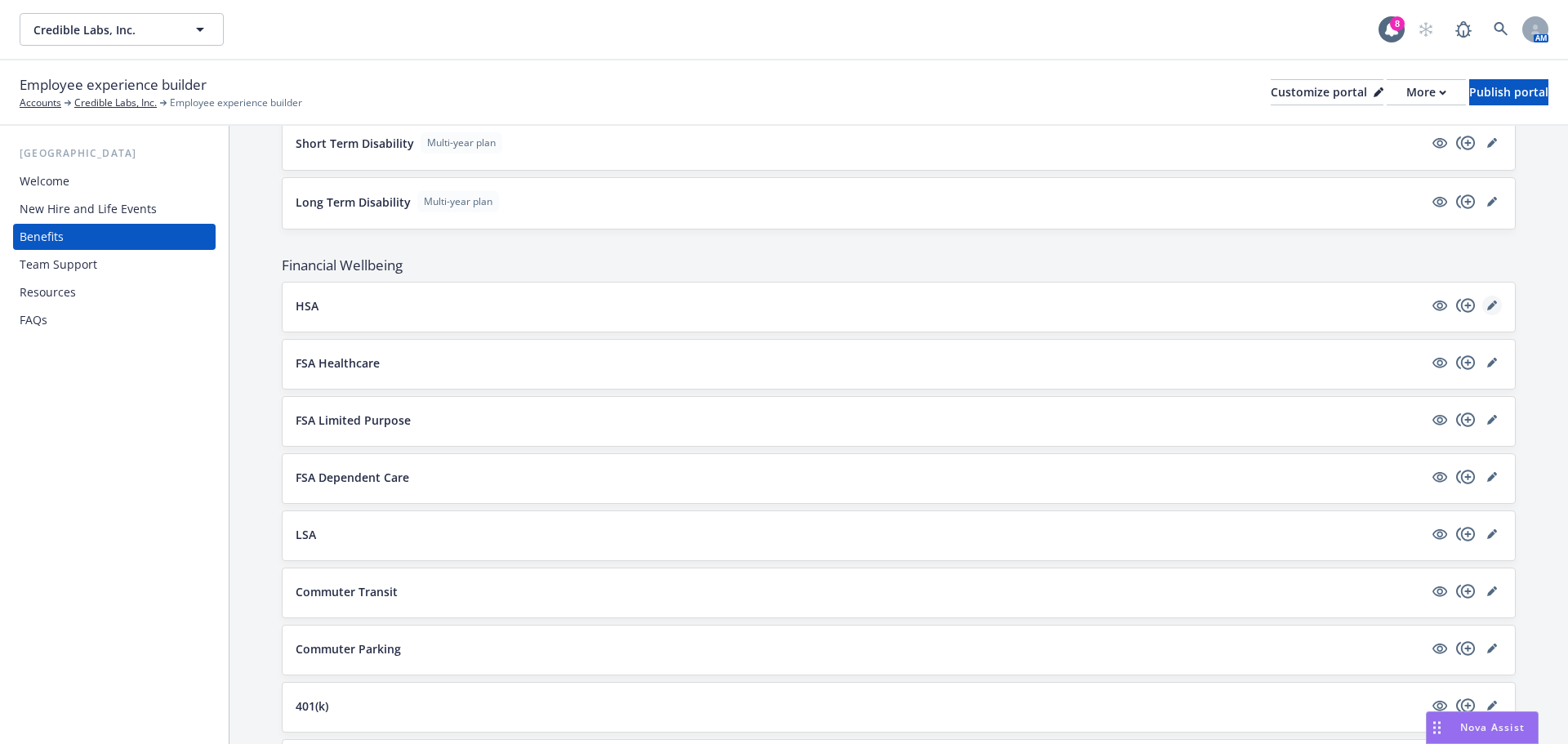
click at [1484, 306] on link "editPencil" at bounding box center [1491, 306] width 20 height 20
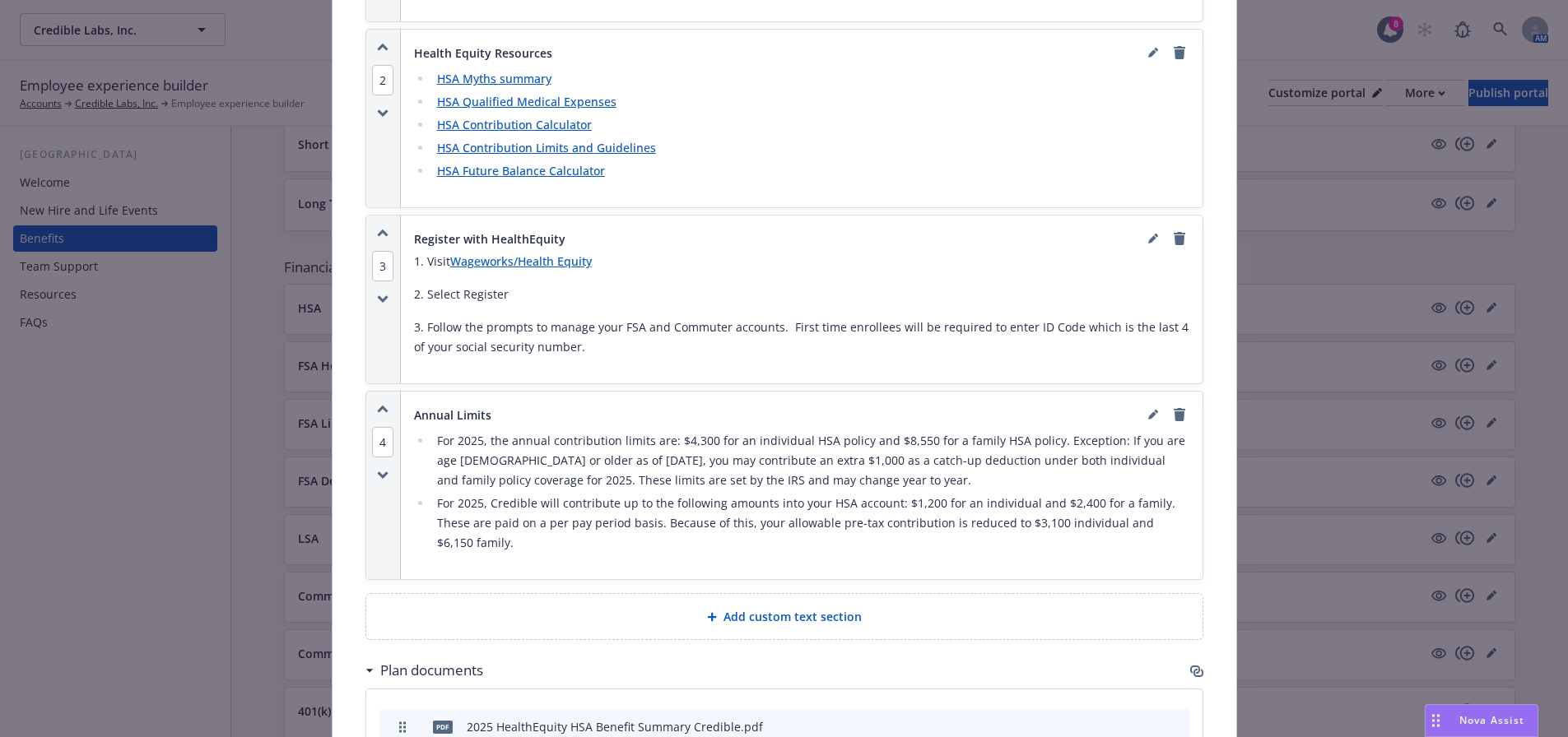
scroll to position [1095, 0]
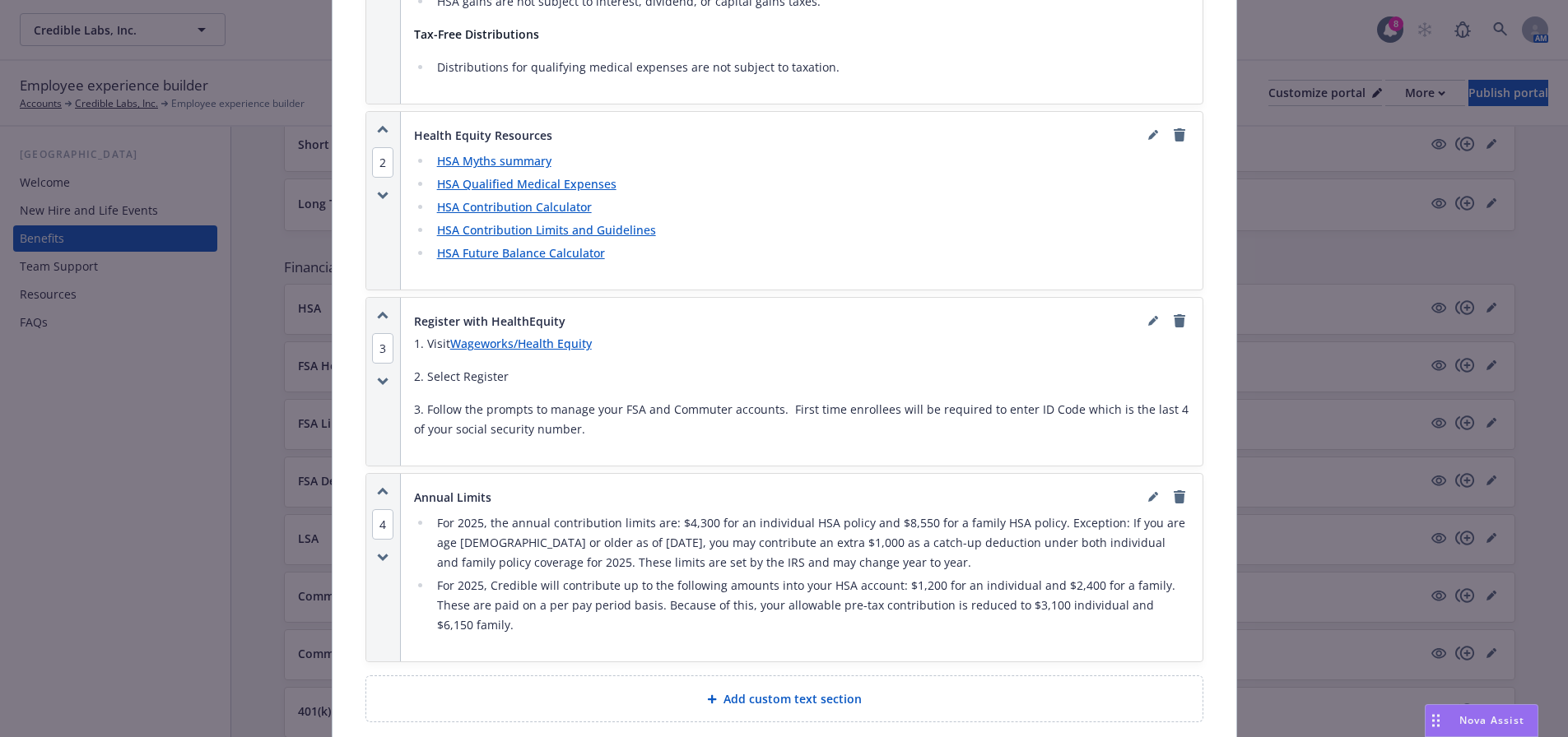
click at [532, 343] on link "Wageworks/Health Equity" at bounding box center [520, 344] width 142 height 16
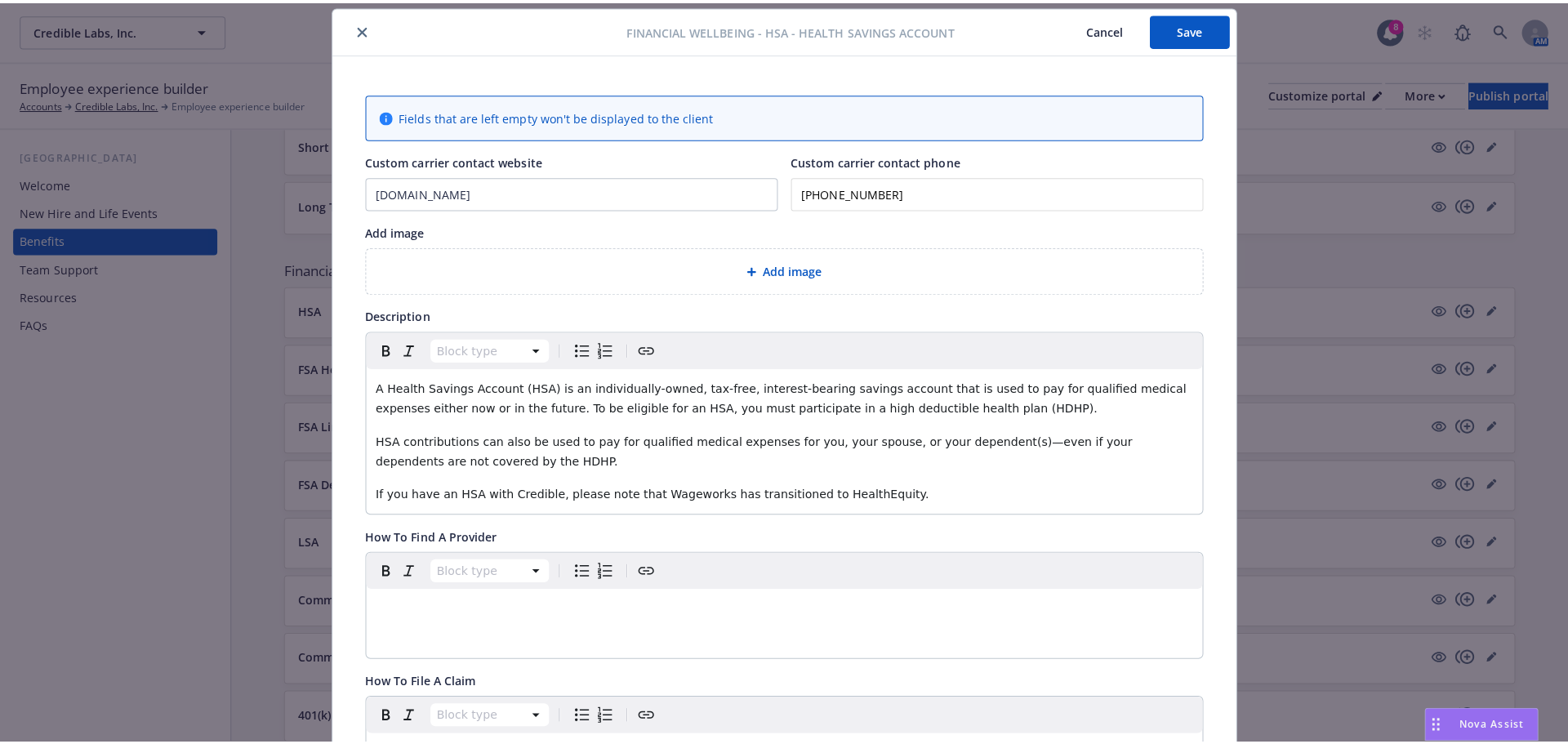
scroll to position [0, 0]
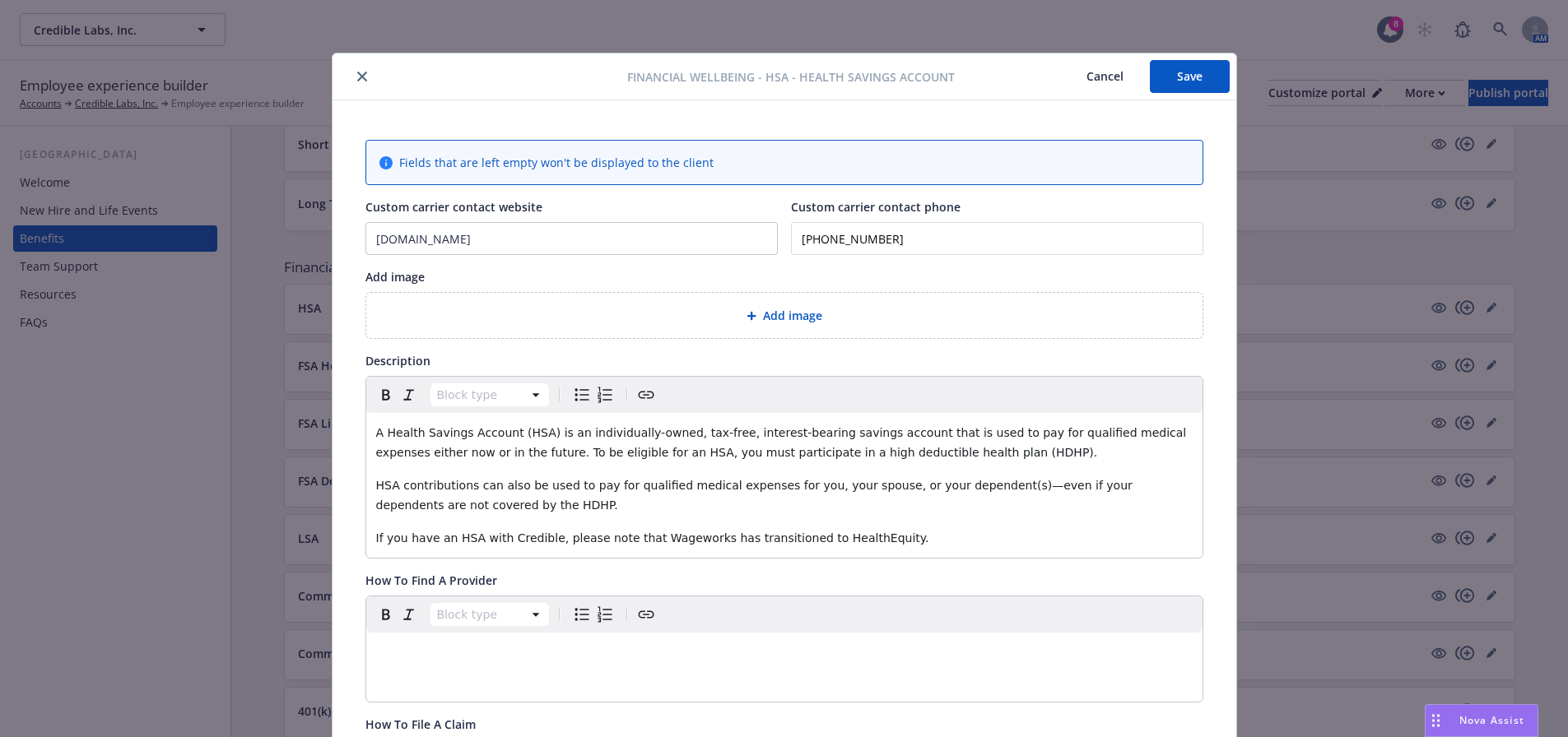
click at [357, 72] on icon "close" at bounding box center [362, 76] width 10 height 10
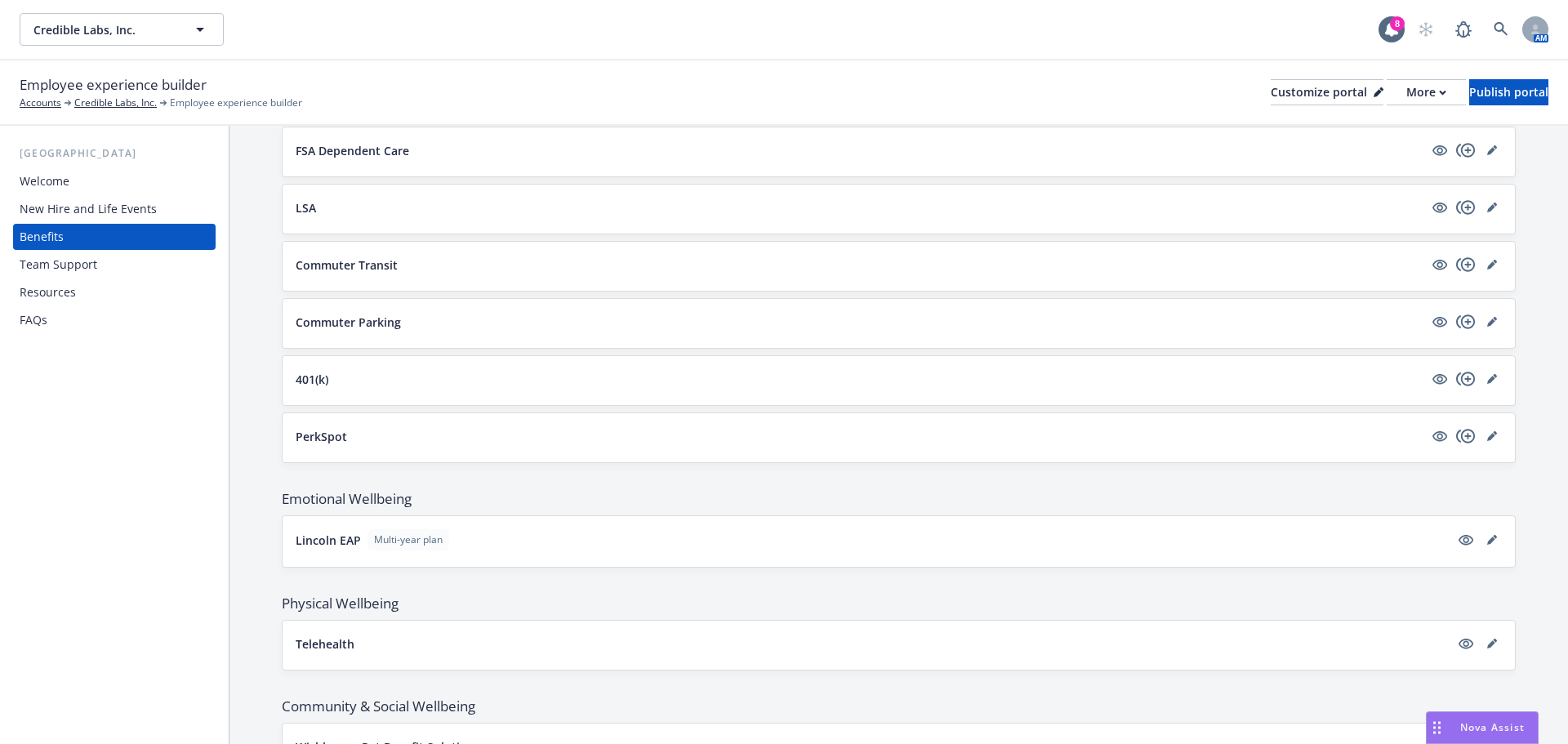
scroll to position [1255, 0]
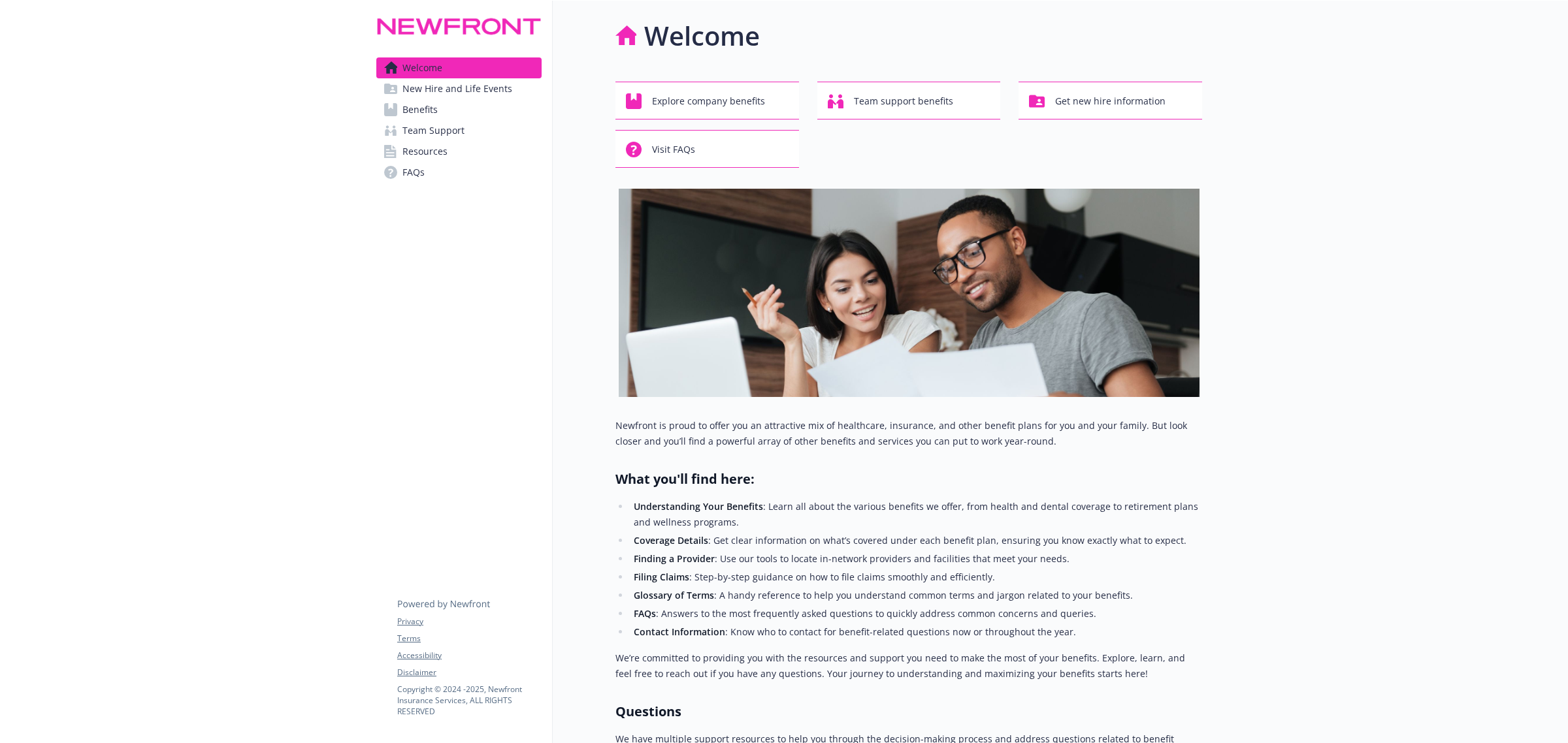
click at [426, 111] on span "Benefits" at bounding box center [420, 109] width 35 height 21
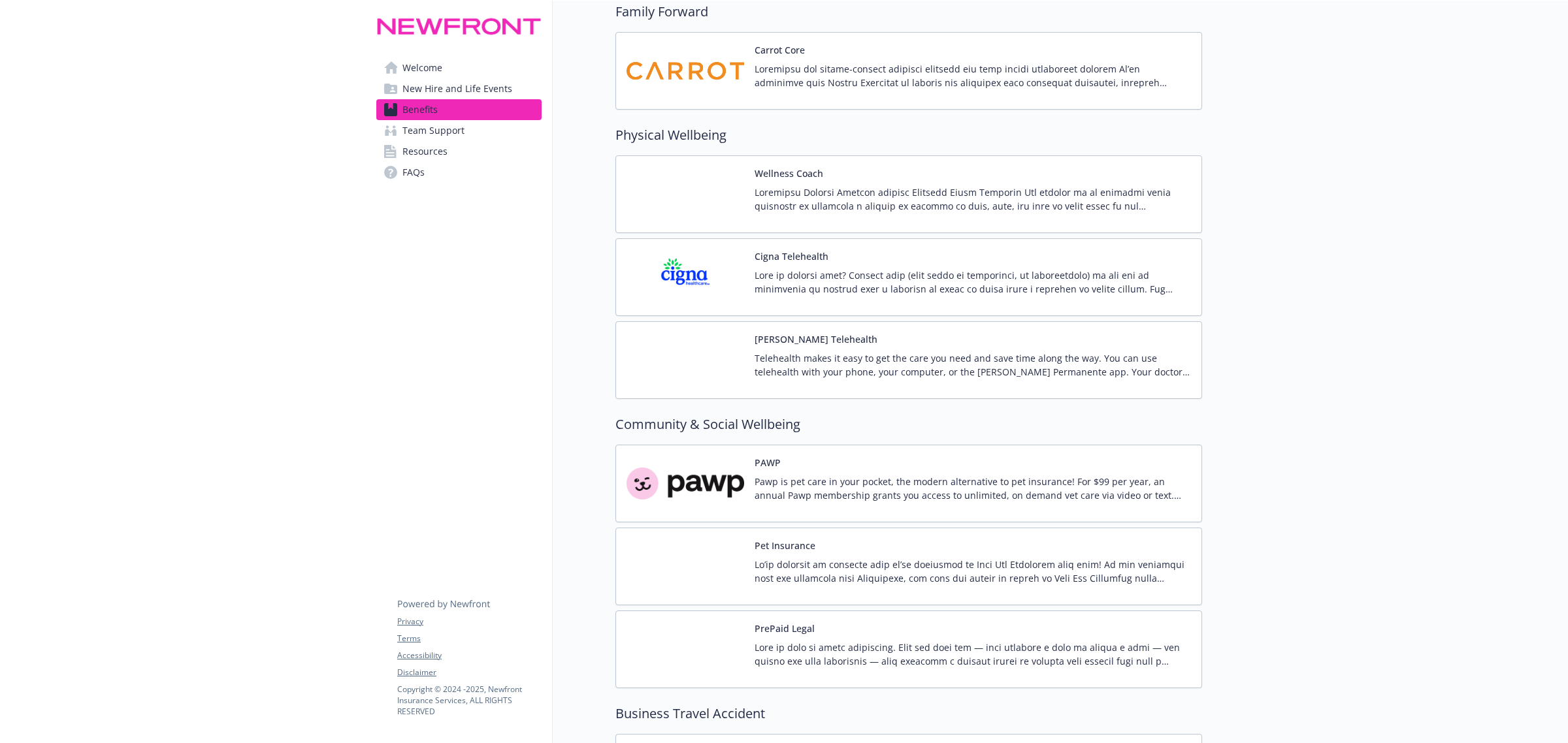
scroll to position [3346, 0]
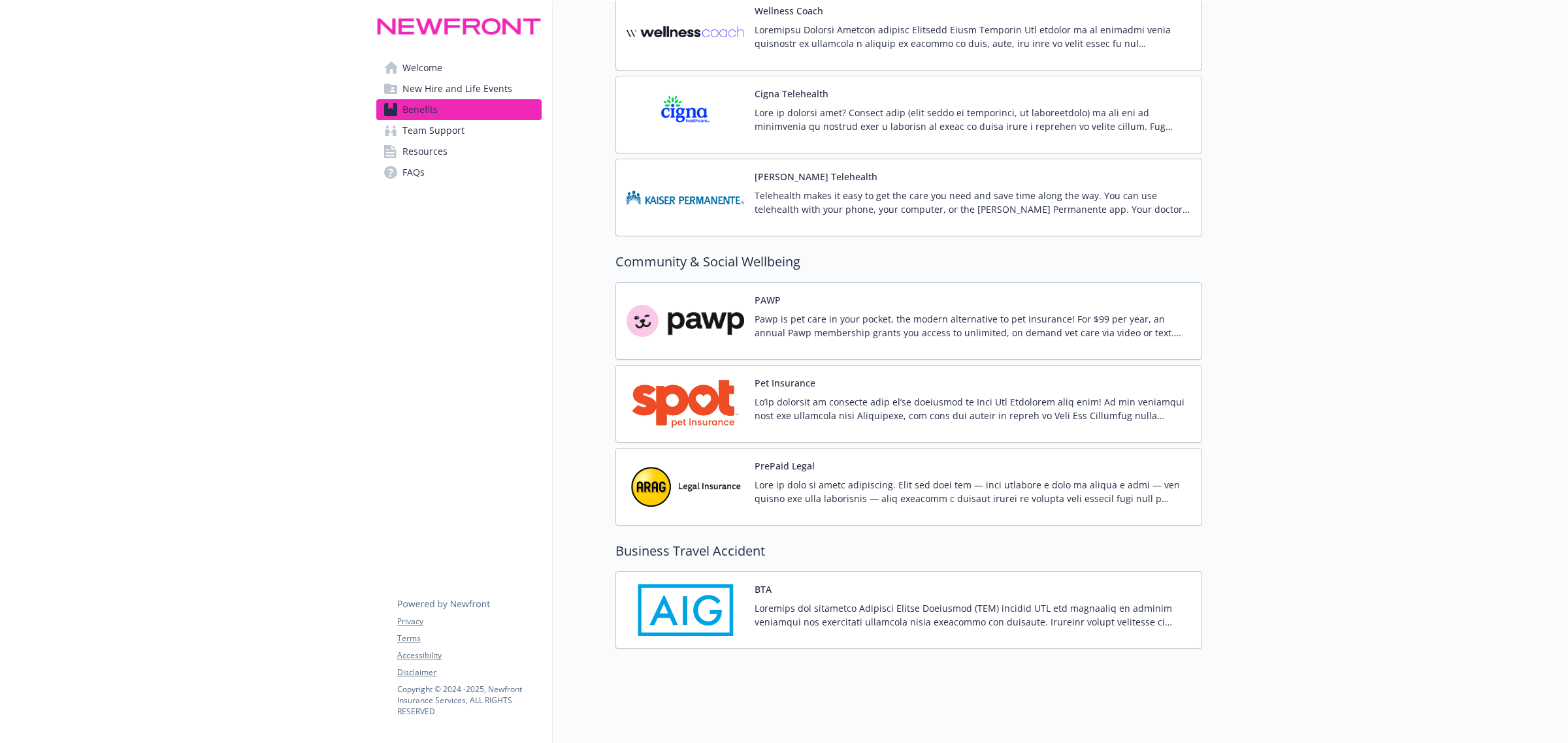
click at [1013, 302] on div "PAWP Pawp is pet care in your pocket, the modern alternative to pet insurance! …" at bounding box center [972, 321] width 437 height 56
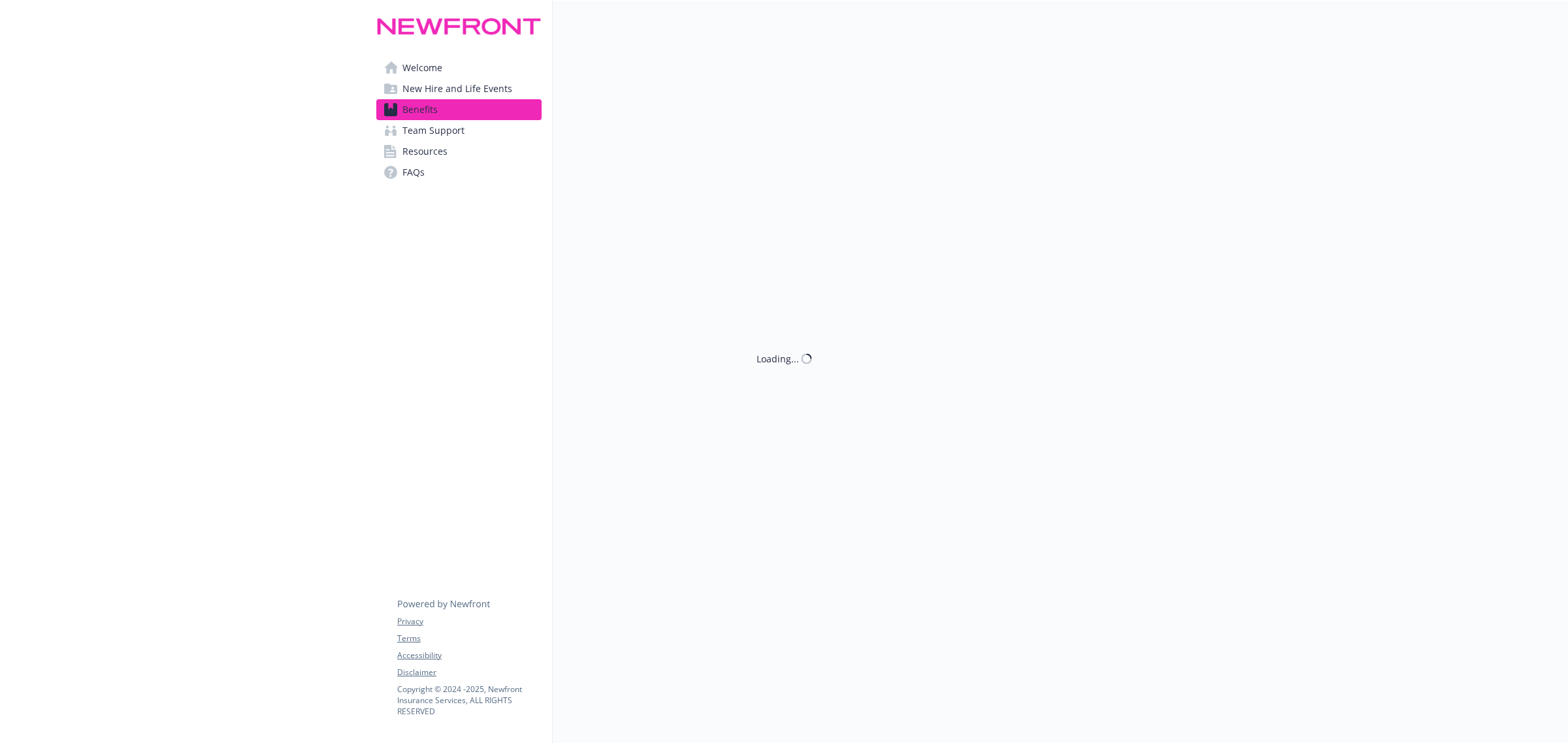
scroll to position [3346, 0]
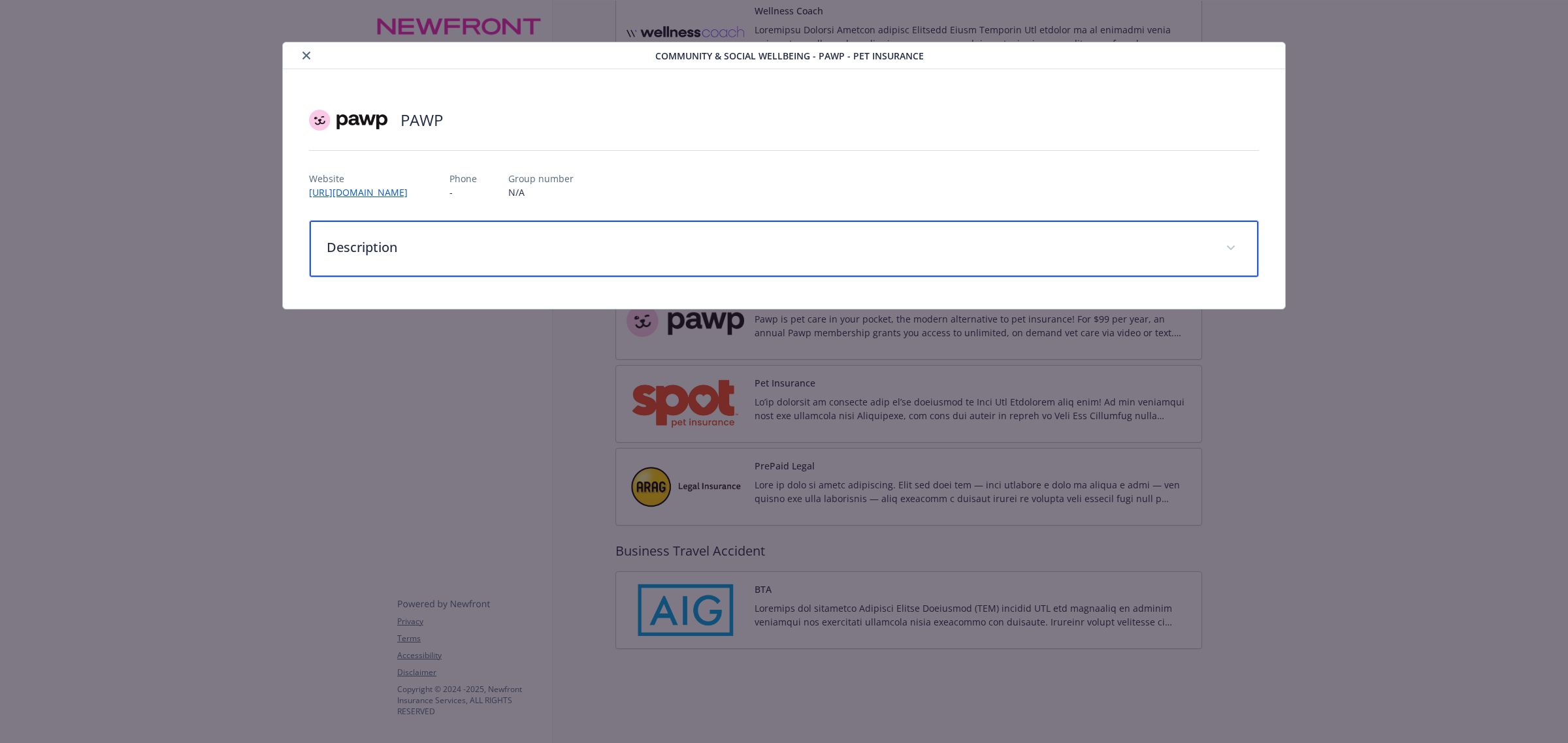
click at [420, 271] on div "Description" at bounding box center [784, 248] width 949 height 56
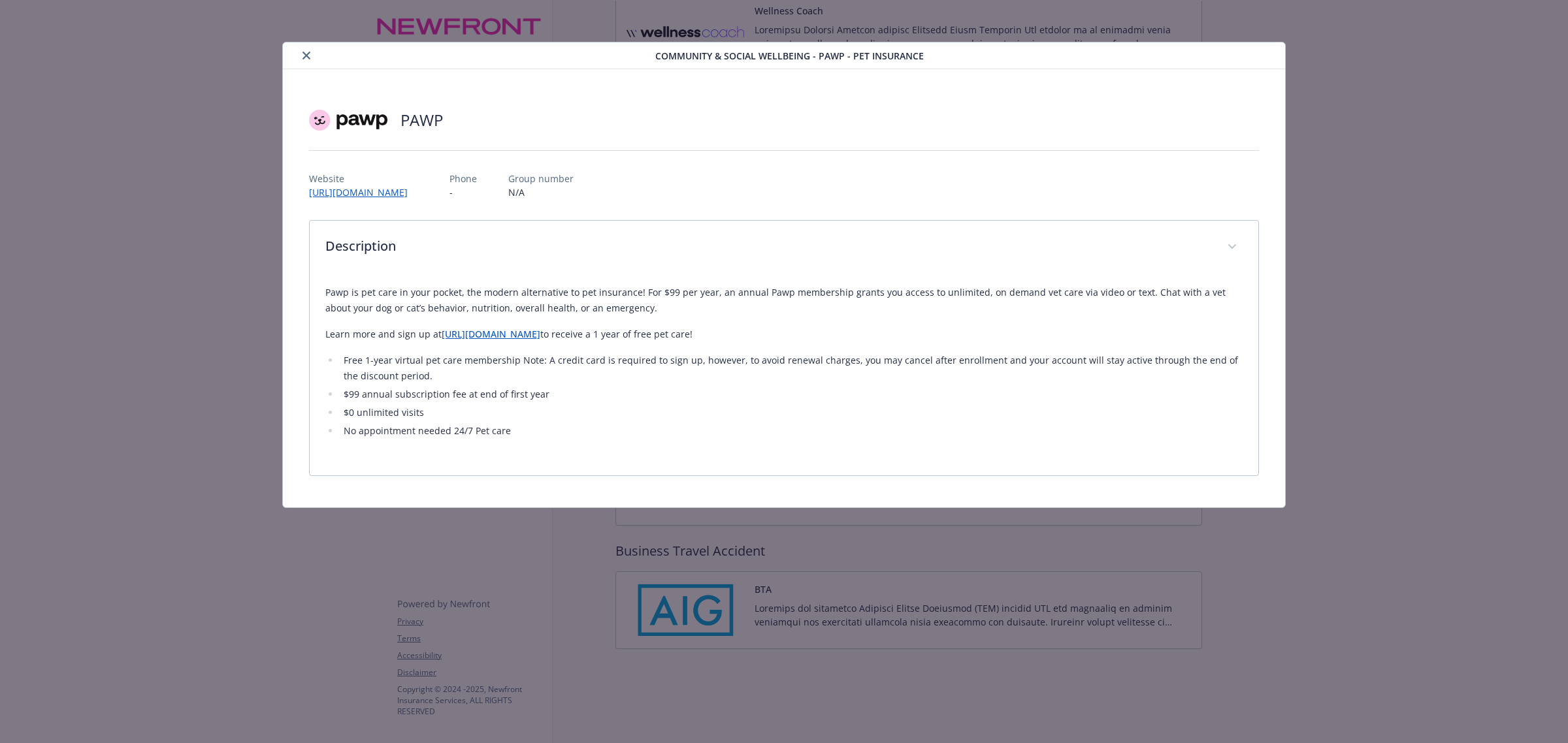
click at [312, 50] on button "close" at bounding box center [307, 56] width 16 height 16
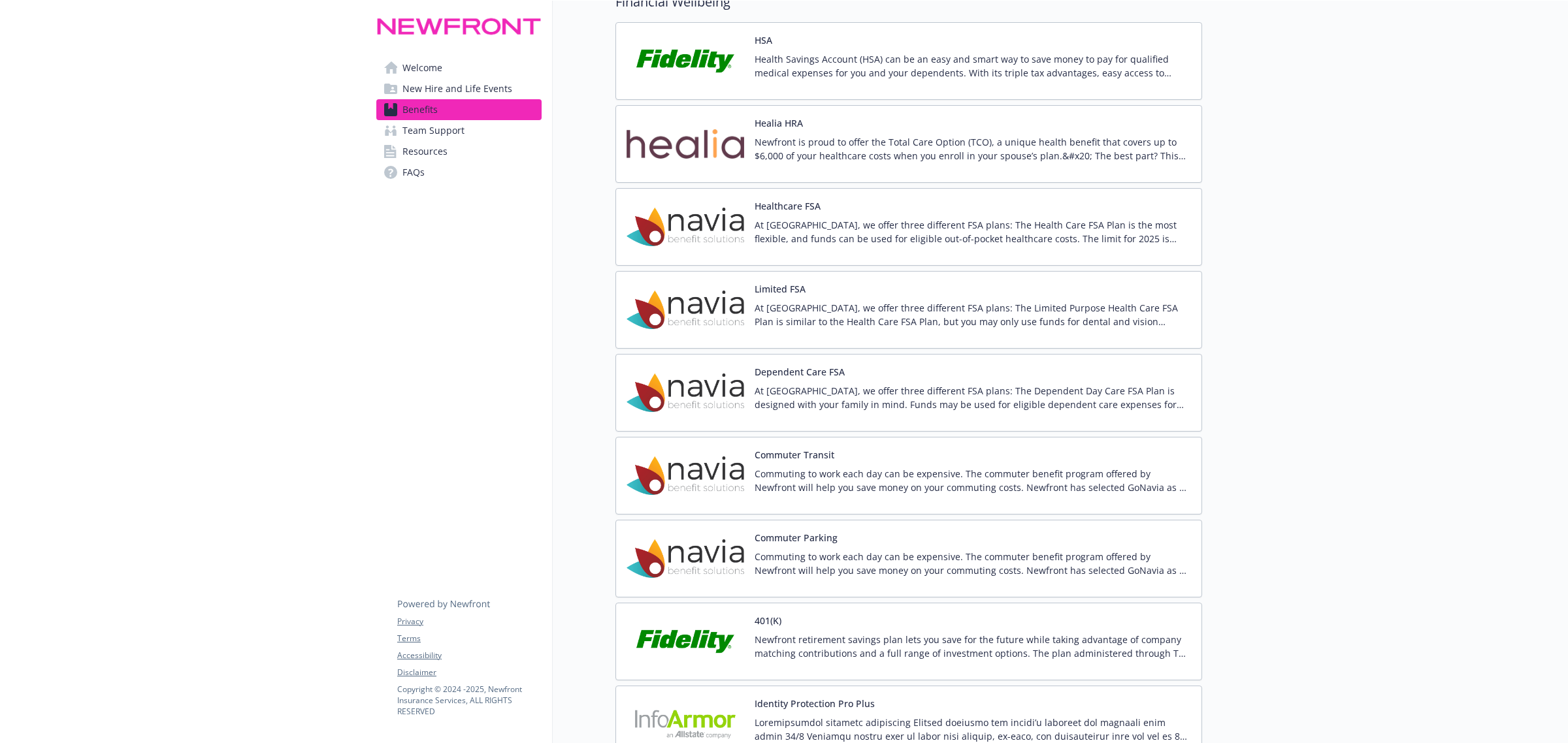
scroll to position [1644, 0]
